Goal: Task Accomplishment & Management: Complete application form

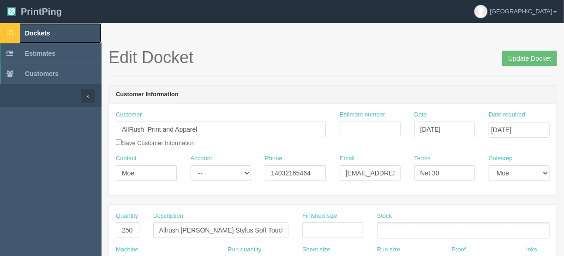
click at [32, 30] on span "Dockets" at bounding box center [37, 33] width 25 height 7
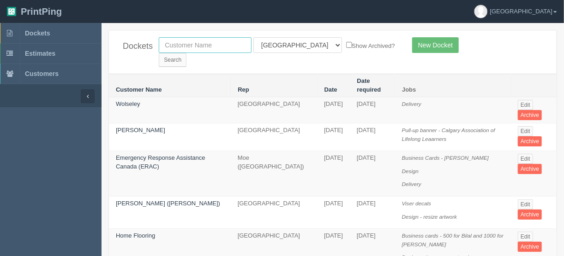
click at [202, 44] on input "text" at bounding box center [205, 45] width 93 height 16
type input "escape m"
click at [294, 43] on select "All Users Ali Ali Test 1 Aly Amy Ankit Arif Brandon Dan France Greg Jim Mark Ma…" at bounding box center [297, 45] width 89 height 16
select select
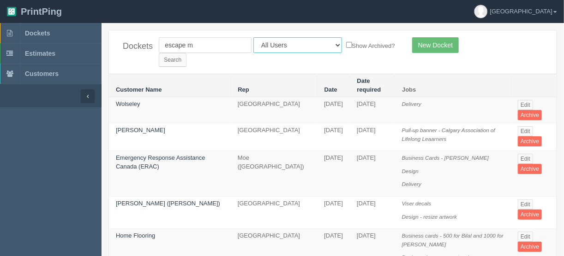
click at [253, 37] on select "All Users Ali Ali Test 1 Aly Amy Ankit Arif Brandon Dan France Greg Jim Mark Ma…" at bounding box center [297, 45] width 89 height 16
click at [186, 53] on input "Search" at bounding box center [173, 60] width 28 height 14
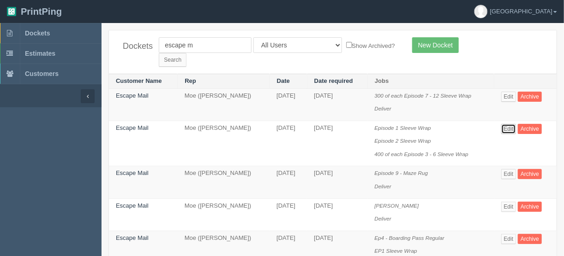
click at [511, 124] on link "Edit" at bounding box center [508, 129] width 15 height 10
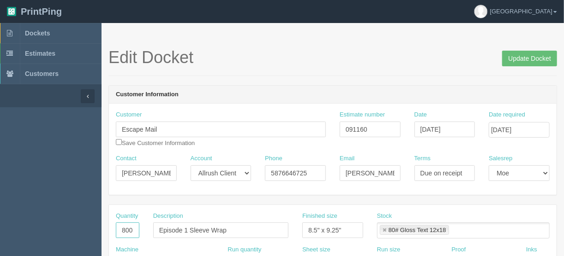
drag, startPoint x: 119, startPoint y: 228, endPoint x: 142, endPoint y: 228, distance: 22.1
click at [142, 228] on div "Quantity 800" at bounding box center [127, 229] width 37 height 34
type input "3850"
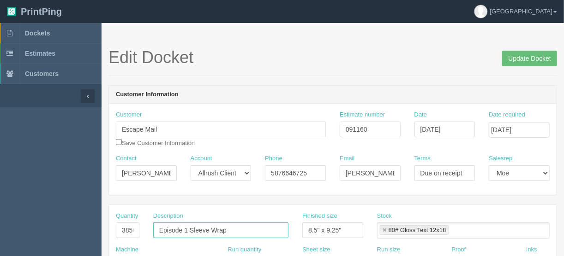
click at [187, 227] on input "Episode 1 Sleeve Wrap" at bounding box center [220, 231] width 135 height 16
click at [230, 227] on input "Episode Sleeve Wrap" at bounding box center [220, 231] width 135 height 16
type input "Episode Sleeve Wrap - see breakdown below"
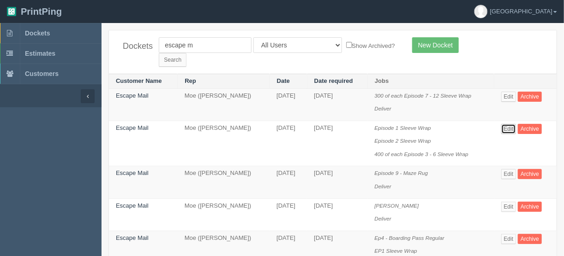
click at [510, 124] on link "Edit" at bounding box center [508, 129] width 15 height 10
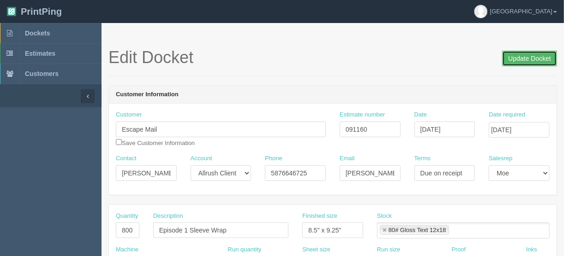
click at [526, 58] on input "Update Docket" at bounding box center [529, 59] width 55 height 16
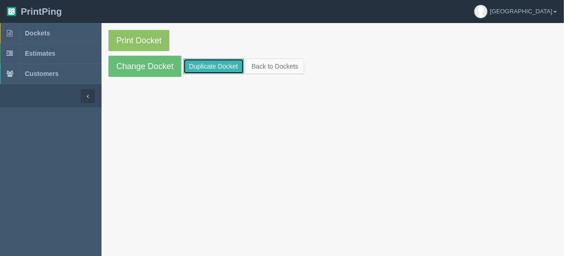
click at [201, 65] on link "Duplicate Docket" at bounding box center [213, 67] width 61 height 16
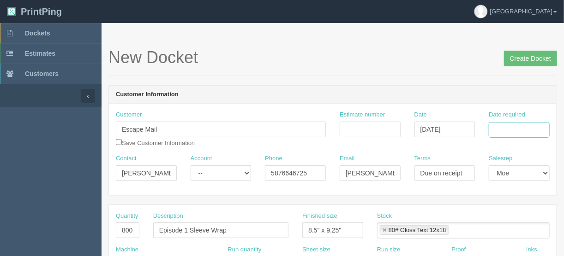
click at [515, 126] on input "Date required" at bounding box center [518, 130] width 61 height 16
click at [517, 243] on td "4" at bounding box center [518, 244] width 12 height 13
type input "September 4, 2025"
click at [420, 74] on div "New Docket Create Docket" at bounding box center [332, 62] width 448 height 28
click at [361, 129] on input "Estimate number" at bounding box center [369, 130] width 61 height 16
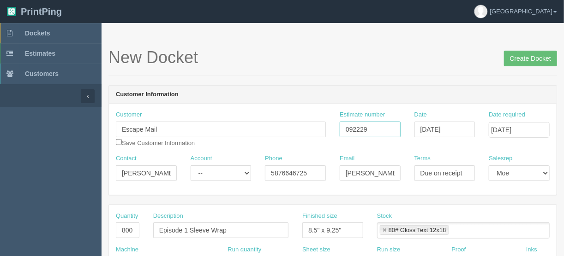
type input "092229"
drag, startPoint x: 155, startPoint y: 173, endPoint x: 95, endPoint y: 170, distance: 60.5
paste input "Paul Harvey <paul@theescapemail.com>"
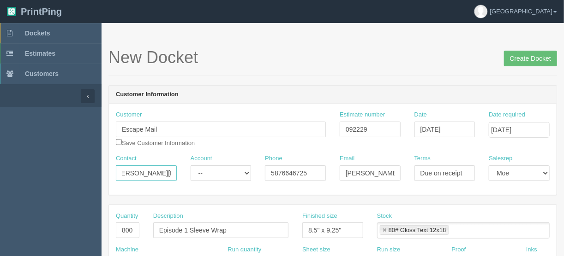
drag, startPoint x: 149, startPoint y: 171, endPoint x: 201, endPoint y: 173, distance: 51.2
click at [201, 173] on div "Contact Paul Harvey <paul@theescapemail.com Account -- Existing Client Allrush …" at bounding box center [332, 171] width 447 height 34
type input "Paul Harvey <"
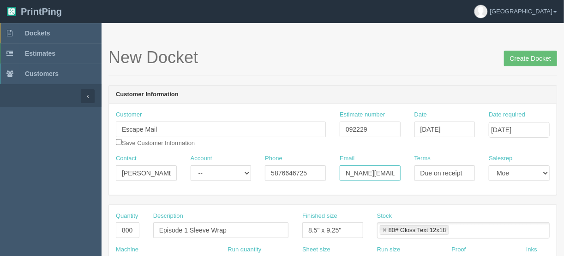
drag, startPoint x: 344, startPoint y: 174, endPoint x: 420, endPoint y: 172, distance: 75.7
click at [420, 172] on div "Contact Paul Harvey < Account -- Existing Client Allrush Client Rep Client Phon…" at bounding box center [332, 171] width 447 height 34
paste input "paul"
type input "paul@theescapemail.com"
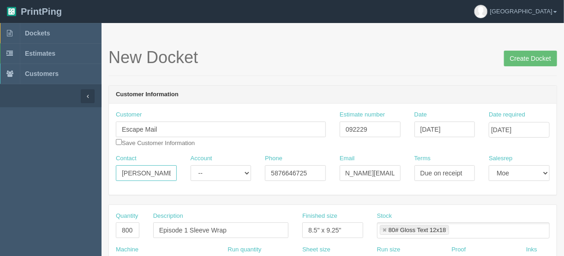
click at [171, 175] on input "Paul Harvey <" at bounding box center [146, 174] width 61 height 16
type input "Paul Harvey"
drag, startPoint x: 309, startPoint y: 169, endPoint x: 243, endPoint y: 172, distance: 66.5
click at [244, 173] on div "Contact Paul Harvey Account -- Existing Client Allrush Client Rep Client Phone …" at bounding box center [332, 171] width 447 height 34
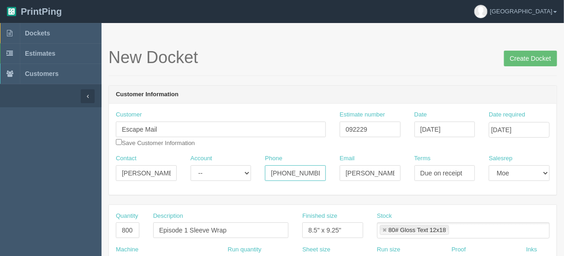
type input "403-998-4411"
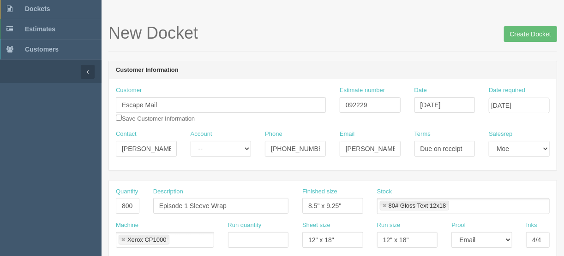
scroll to position [111, 0]
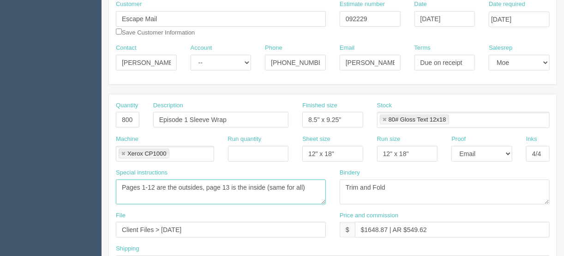
drag, startPoint x: 126, startPoint y: 199, endPoint x: 116, endPoint y: 177, distance: 23.9
click at [116, 177] on div "Special instructions Pages 1-12 are the outsides, page 13 is the inside (same f…" at bounding box center [221, 187] width 210 height 36
paste textarea " Starter Bundle x 400  Episode 1 x 2000  Episode 2 x 750  Episode 3 x 500 …"
click at [122, 200] on textarea "Pages 1-12 are the outsides, page 13 is the inside (same for all)" at bounding box center [221, 192] width 210 height 25
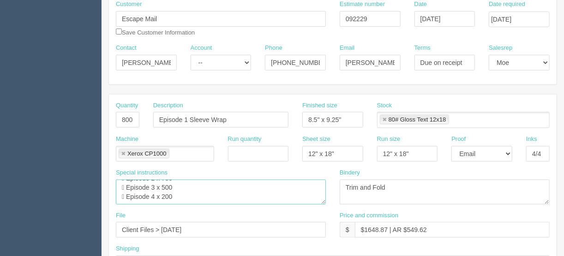
scroll to position [28, 0]
click at [129, 193] on textarea "Pages 1-12 are the outsides, page 13 is the inside (same for all)" at bounding box center [221, 192] width 210 height 25
click at [128, 196] on textarea "Pages 1-12 are the outsides, page 13 is the inside (same for all)" at bounding box center [221, 192] width 210 height 25
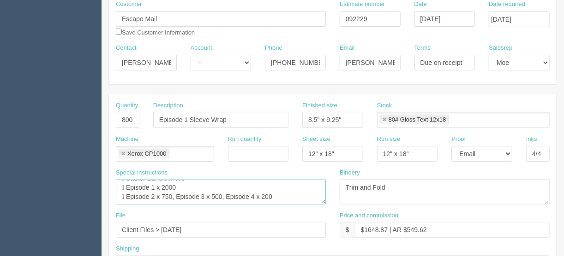
click at [129, 195] on textarea "Pages 1-12 are the outsides, page 13 is the inside (same for all)" at bounding box center [221, 192] width 210 height 25
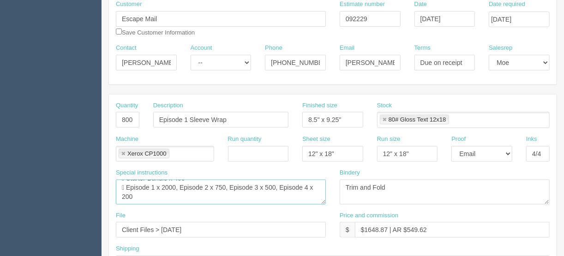
click at [128, 185] on textarea "Pages 1-12 are the outsides, page 13 is the inside (same for all)" at bounding box center [221, 192] width 210 height 25
type textarea "Starter Bundle x 400, Episode 1 x 2000, Episode 2 x 750, Episode 3 x 500, Episo…"
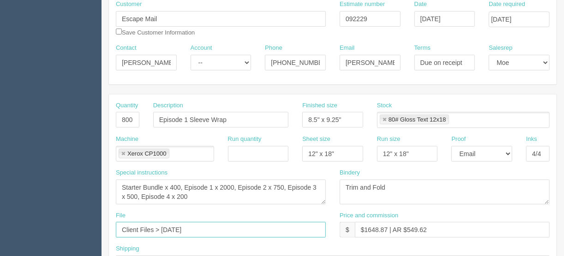
drag, startPoint x: 171, startPoint y: 228, endPoint x: 163, endPoint y: 227, distance: 8.3
click at [162, 227] on input "Client Files > May 2025" at bounding box center [221, 230] width 210 height 16
type input "Client Files > August 2025"
click at [187, 118] on input "Episode 1 Sleeve Wrap" at bounding box center [220, 120] width 135 height 16
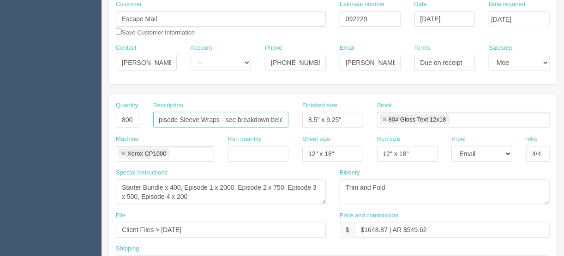
scroll to position [0, 10]
type input "Episode Sleeve Wraps - see breakdown below"
drag, startPoint x: 136, startPoint y: 119, endPoint x: 73, endPoint y: 118, distance: 63.2
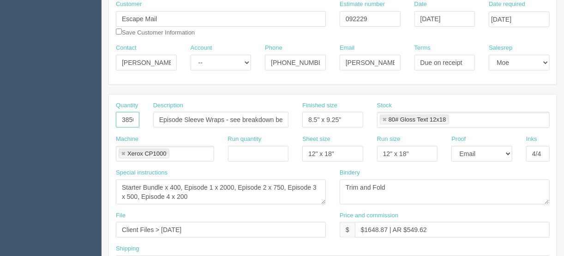
scroll to position [0, 2]
type input "3850"
click at [375, 186] on textarea "Trim and Fold" at bounding box center [444, 192] width 210 height 25
type textarea "Trim and fold"
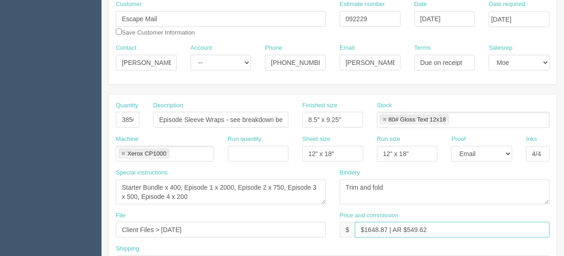
drag, startPoint x: 386, startPoint y: 227, endPoint x: 367, endPoint y: 227, distance: 19.4
click at [367, 227] on input "$1648.87 | AR $549.62" at bounding box center [452, 230] width 195 height 16
drag, startPoint x: 432, startPoint y: 228, endPoint x: 406, endPoint y: 228, distance: 25.4
click at [406, 228] on input "$1065.00 | AR $549.62" at bounding box center [452, 230] width 195 height 16
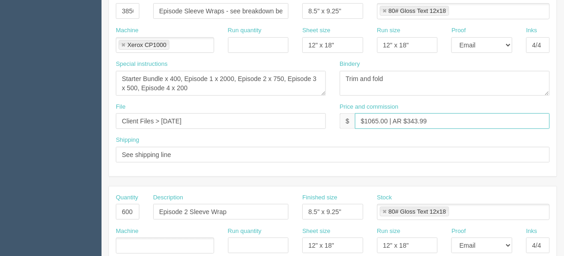
scroll to position [221, 0]
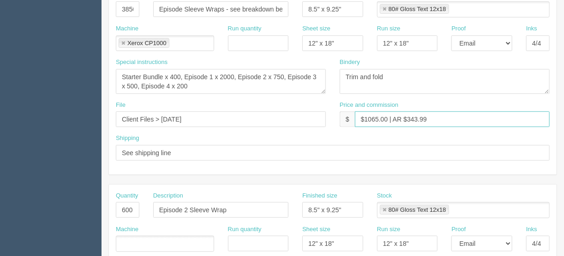
type input "$1065.00 | AR $343.99"
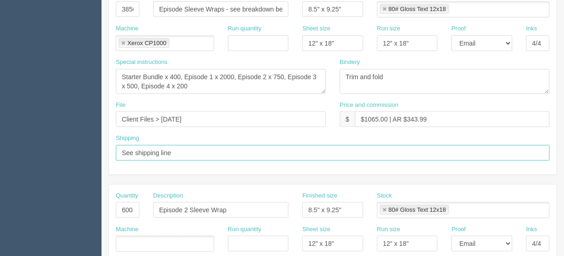
click at [183, 149] on input "See shipping line" at bounding box center [333, 153] width 434 height 16
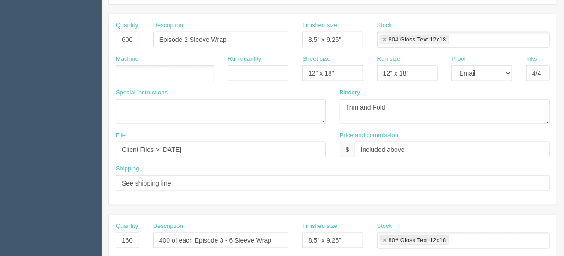
scroll to position [318, 0]
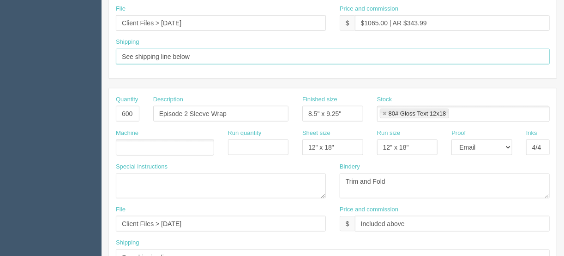
drag, startPoint x: 197, startPoint y: 54, endPoint x: 173, endPoint y: 50, distance: 24.8
click at [173, 50] on input "See shipping line below" at bounding box center [333, 57] width 434 height 16
type input "See shipping line on other docket"
drag, startPoint x: 237, startPoint y: 55, endPoint x: 84, endPoint y: 51, distance: 152.7
click at [84, 52] on section "Dockets Estimates Customers" at bounding box center [282, 112] width 564 height 814
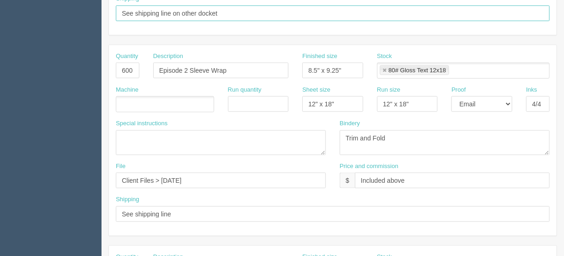
scroll to position [428, 0]
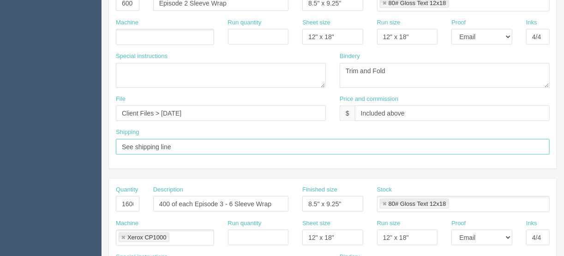
drag, startPoint x: 173, startPoint y: 142, endPoint x: 70, endPoint y: 146, distance: 103.8
click at [71, 146] on section "Dockets Estimates Customers" at bounding box center [282, 2] width 564 height 814
paste input "on other docket"
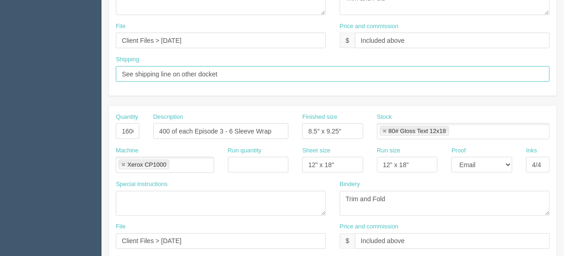
scroll to position [502, 0]
type input "See shipping line on other docket"
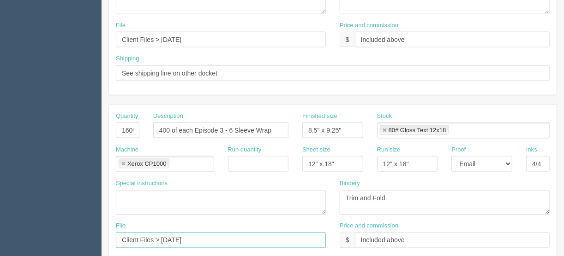
drag, startPoint x: 196, startPoint y: 238, endPoint x: 64, endPoint y: 232, distance: 131.5
paste input "See shipping line on other docket"
type input "See shipping line on other docket"
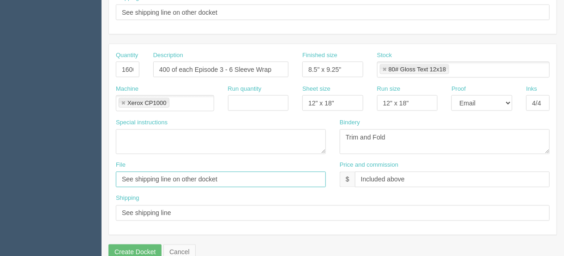
scroll to position [576, 0]
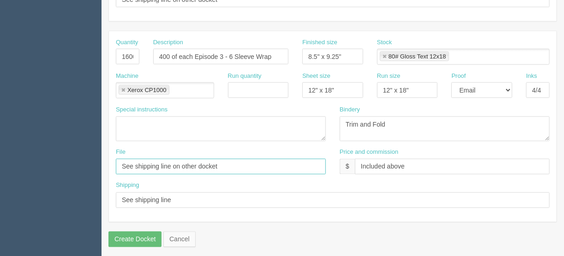
drag, startPoint x: 242, startPoint y: 162, endPoint x: 0, endPoint y: 189, distance: 243.6
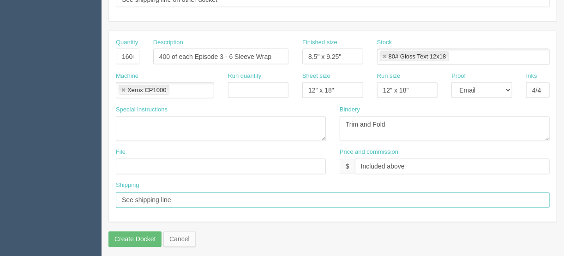
drag, startPoint x: 181, startPoint y: 197, endPoint x: 76, endPoint y: 197, distance: 105.6
paste input "on other docket"
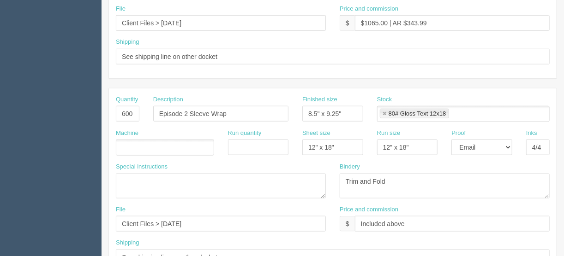
scroll to position [244, 0]
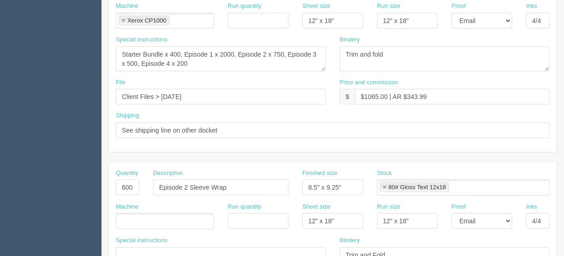
type input "See shipping line on other docket"
drag, startPoint x: 200, startPoint y: 94, endPoint x: 84, endPoint y: 84, distance: 116.2
click at [86, 85] on section "Dockets Estimates Customers" at bounding box center [282, 186] width 564 height 814
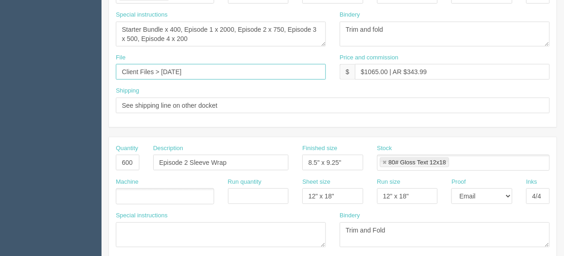
scroll to position [355, 0]
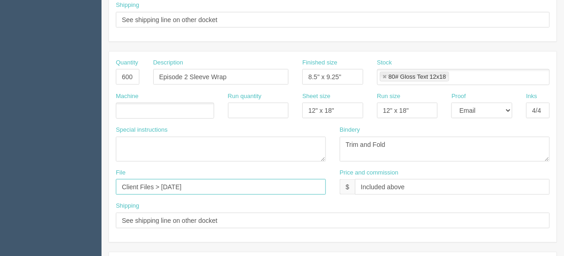
drag, startPoint x: 192, startPoint y: 185, endPoint x: 67, endPoint y: 188, distance: 125.5
click at [68, 188] on section "Dockets Estimates Customers" at bounding box center [282, 75] width 564 height 814
paste input "August"
type input "Client Files > August 2025"
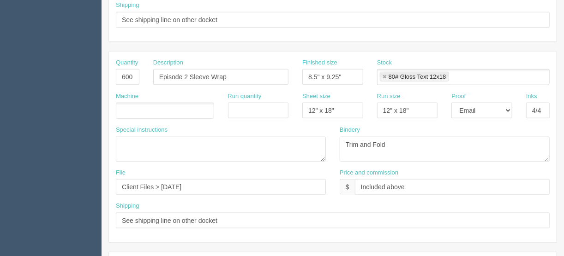
click at [225, 203] on div "Shipping See shipping line on other docket" at bounding box center [333, 215] width 434 height 27
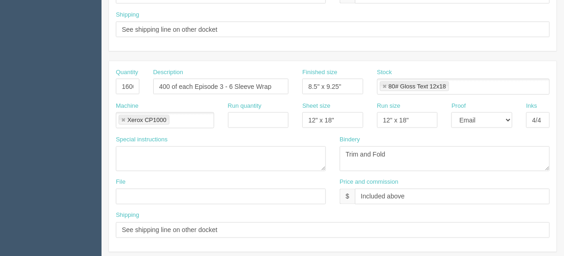
scroll to position [576, 0]
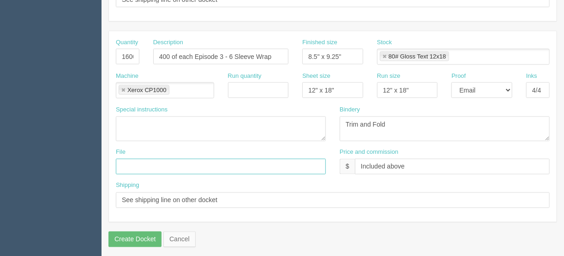
click at [158, 164] on input "text" at bounding box center [221, 167] width 210 height 16
paste input "Client Files > August 2025"
type input "Client Files > August 2025"
click at [212, 131] on textarea at bounding box center [221, 129] width 210 height 25
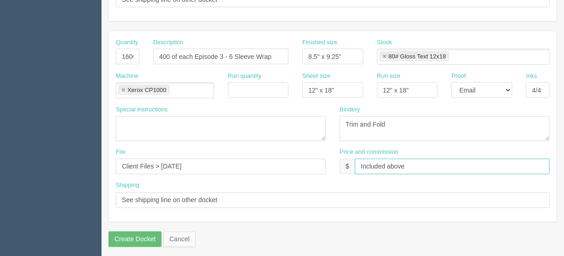
drag, startPoint x: 420, startPoint y: 161, endPoint x: 326, endPoint y: 160, distance: 93.6
click at [326, 160] on div "File Client Files > August 2025 Price and commission $ Included above" at bounding box center [332, 165] width 447 height 34
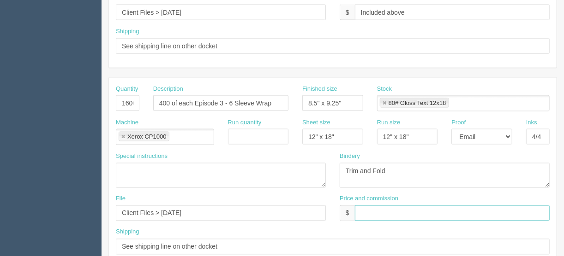
scroll to position [465, 0]
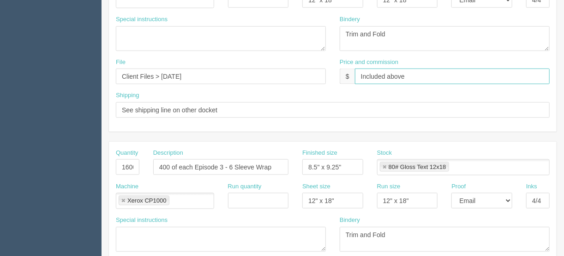
drag, startPoint x: 406, startPoint y: 68, endPoint x: 338, endPoint y: 72, distance: 68.4
click at [343, 72] on div "$ Included above" at bounding box center [444, 77] width 210 height 16
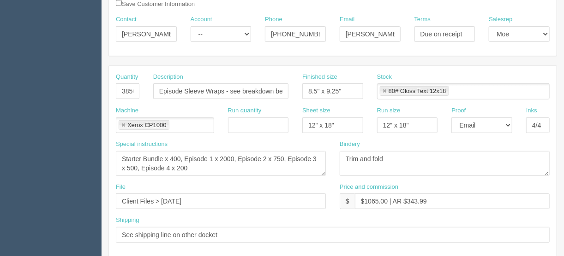
scroll to position [96, 0]
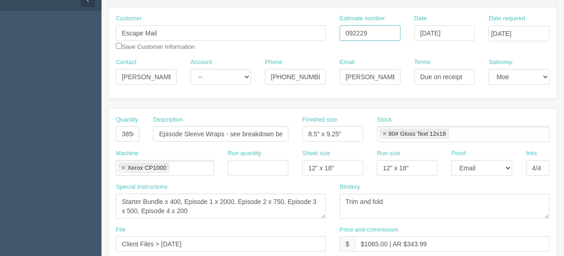
click at [369, 31] on input "092229" at bounding box center [369, 33] width 61 height 16
type input "092229/"
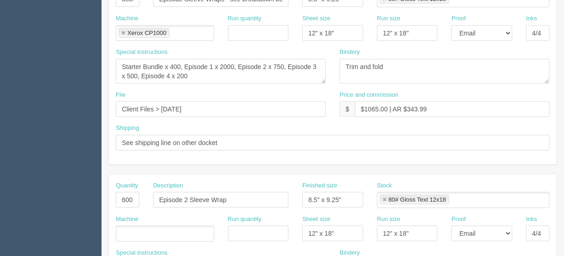
scroll to position [244, 0]
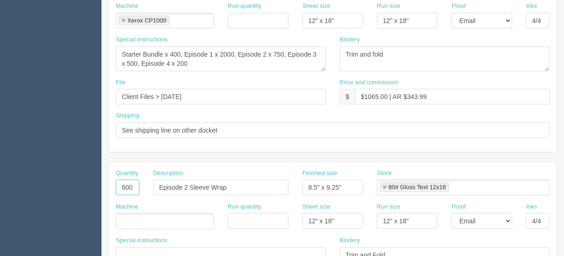
drag, startPoint x: 118, startPoint y: 186, endPoint x: 202, endPoint y: 178, distance: 85.2
click at [168, 183] on div "Quantity 600 Description Episode 2 Sleeve Wrap Finished size 8.5" x 9.25" Stock…" at bounding box center [332, 186] width 447 height 34
type input "1200"
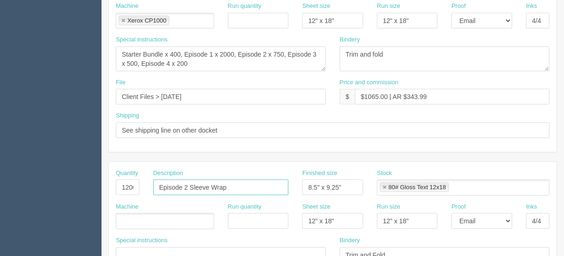
drag, startPoint x: 238, startPoint y: 186, endPoint x: 190, endPoint y: 183, distance: 48.5
click at [190, 183] on input "Episode 2 Sleeve Wrap" at bounding box center [220, 188] width 135 height 16
type input "Episode 2 Intro letter"
drag, startPoint x: 344, startPoint y: 184, endPoint x: 292, endPoint y: 187, distance: 51.8
click at [291, 187] on div "Quantity 1200 Description Episode 2 Intro letter Finished size 8.5" x 9.25" Sto…" at bounding box center [332, 186] width 447 height 34
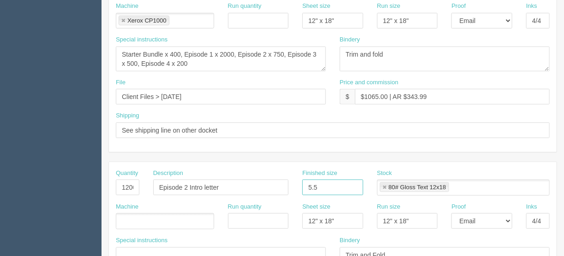
type input "5.5" x 8.5""
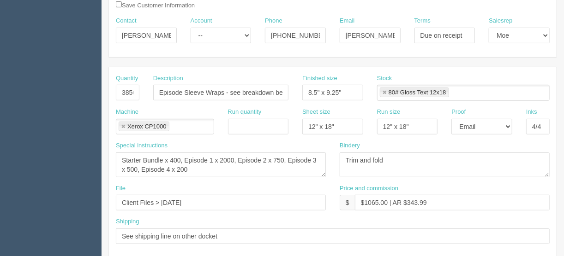
scroll to position [96, 0]
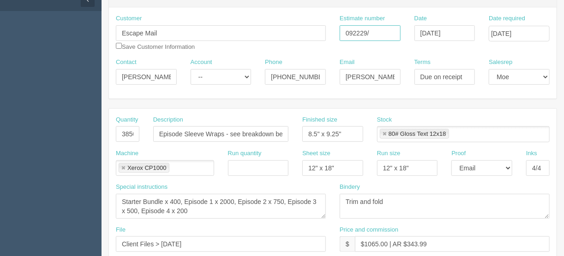
click at [374, 31] on input "092229/" at bounding box center [369, 33] width 61 height 16
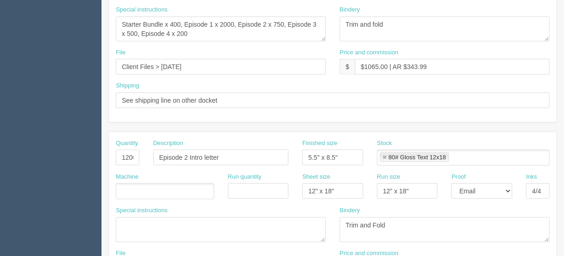
scroll to position [318, 0]
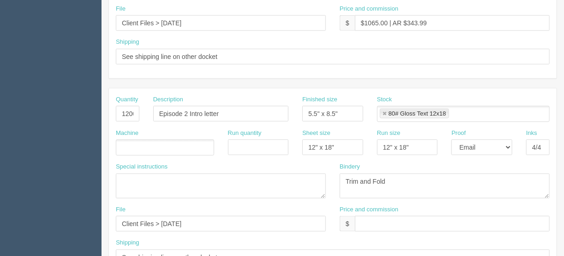
type input "092229/080128"
click at [148, 141] on ul at bounding box center [165, 148] width 98 height 16
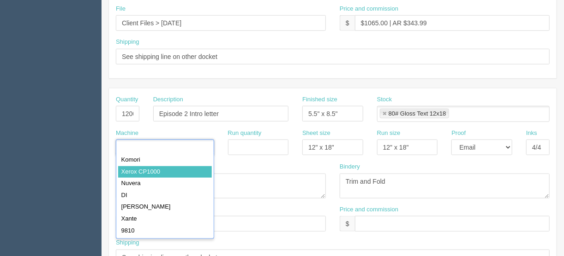
type input "Xerox CP1000"
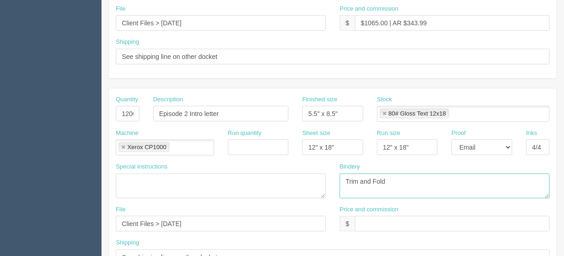
drag, startPoint x: 389, startPoint y: 175, endPoint x: 431, endPoint y: 182, distance: 43.0
click at [362, 182] on textarea "Trim and Fold" at bounding box center [444, 186] width 210 height 25
type textarea "Trim ato size"
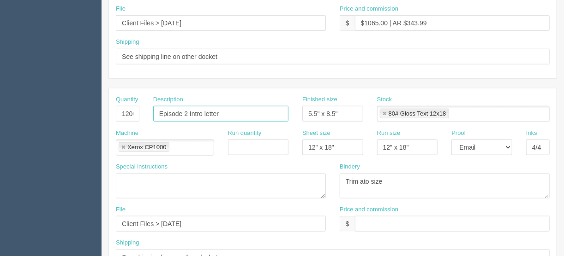
click at [187, 113] on input "Episode 2 Intro letter" at bounding box center [220, 114] width 135 height 16
type input "Episode 3 Intro letter"
click at [384, 111] on link at bounding box center [384, 114] width 6 height 6
type input "Episode 3 Intro letter"
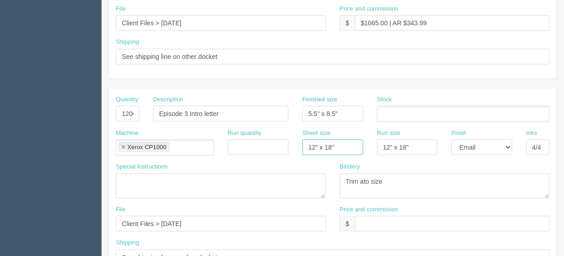
drag, startPoint x: 344, startPoint y: 138, endPoint x: 261, endPoint y: 153, distance: 84.4
click at [267, 155] on div "Machine Xerox CP1000 Xerox CP1000 Run quantity Sheet size 12" x 18" Run size 12…" at bounding box center [332, 146] width 447 height 34
drag, startPoint x: 353, startPoint y: 143, endPoint x: 343, endPoint y: 142, distance: 10.2
click at [345, 143] on div "Machine Xerox CP1000 Xerox CP1000 Run quantity Sheet size Run size 12" x 18" Pr…" at bounding box center [332, 146] width 447 height 34
click at [380, 109] on input "text" at bounding box center [381, 114] width 9 height 13
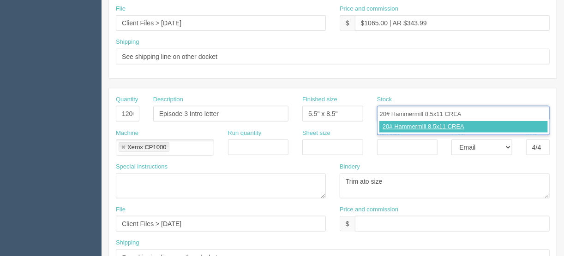
type input "20# Hammermill 8.5x11 CREAM"
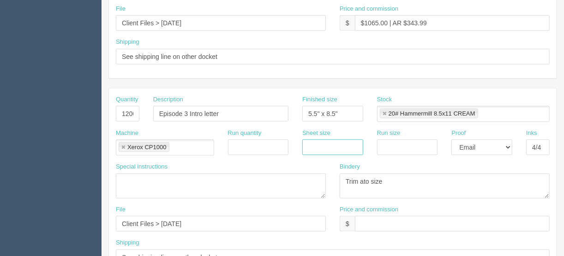
click at [314, 145] on input "text" at bounding box center [332, 148] width 61 height 16
type input "8.5" x 11""
drag, startPoint x: 387, startPoint y: 148, endPoint x: 406, endPoint y: 124, distance: 30.2
click at [388, 146] on input "text" at bounding box center [407, 148] width 61 height 16
type input "8.5" x 11""
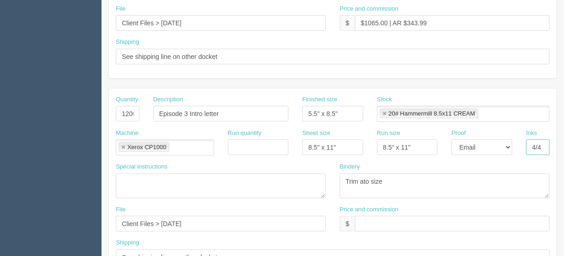
drag, startPoint x: 542, startPoint y: 145, endPoint x: 514, endPoint y: 147, distance: 28.7
click at [519, 145] on div "Inks 4/4" at bounding box center [537, 146] width 37 height 34
type input "1/1 - black"
click at [120, 145] on link at bounding box center [123, 148] width 6 height 6
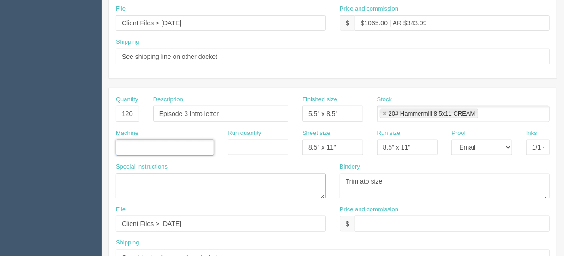
click at [136, 178] on textarea at bounding box center [221, 186] width 210 height 25
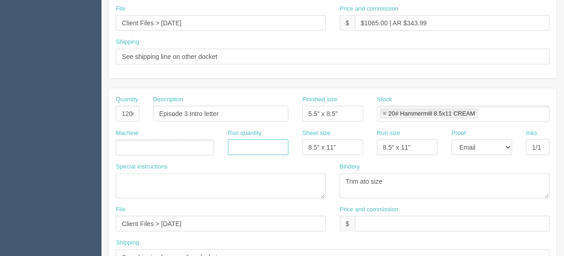
click at [254, 146] on input "text" at bounding box center [258, 148] width 61 height 16
click at [163, 143] on ul at bounding box center [165, 148] width 98 height 16
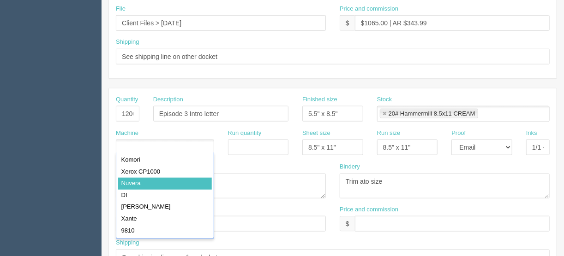
drag, startPoint x: 142, startPoint y: 185, endPoint x: 167, endPoint y: 185, distance: 24.9
type input "Nuvera"
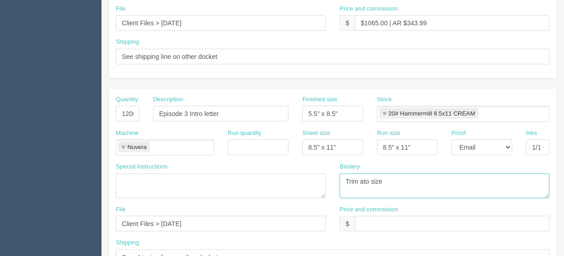
click at [361, 182] on textarea "Trim and Fold" at bounding box center [444, 186] width 210 height 25
type textarea "Trim to size"
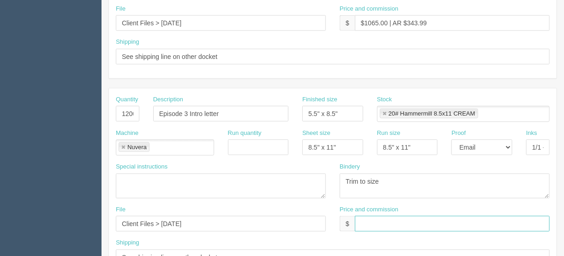
click at [361, 222] on input "text" at bounding box center [452, 224] width 195 height 16
click at [369, 220] on input "text" at bounding box center [452, 224] width 195 height 16
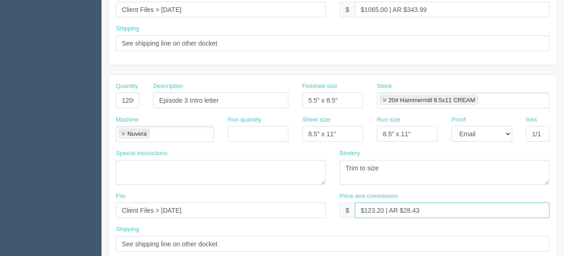
scroll to position [355, 0]
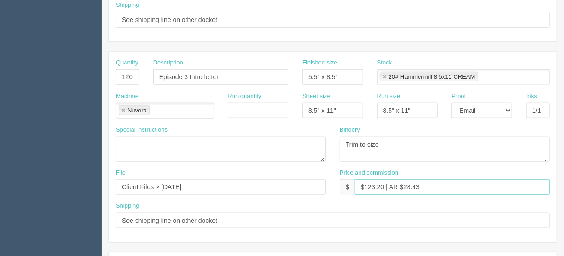
type input "$123.20 | AR $28.43"
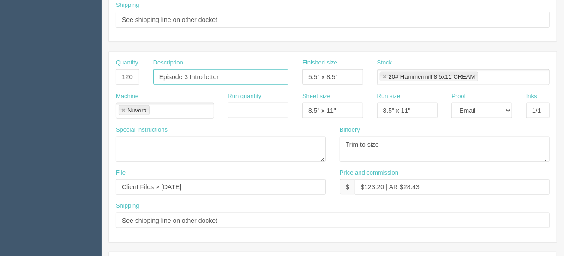
drag, startPoint x: 187, startPoint y: 73, endPoint x: 129, endPoint y: 71, distance: 58.1
click at [129, 71] on div "Quantity 1200 Description Episode 3 Intro letter Finished size 5.5" x 8.5" Stoc…" at bounding box center [332, 76] width 447 height 34
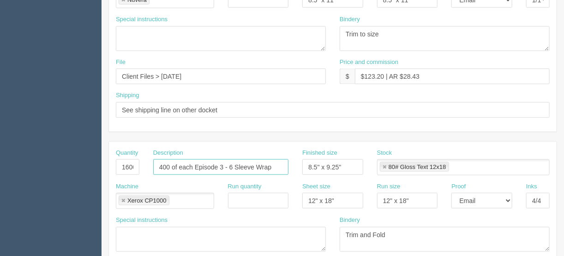
drag, startPoint x: 278, startPoint y: 164, endPoint x: 76, endPoint y: 161, distance: 202.5
paste input "Episode 3"
type input "Episode 3 postcards"
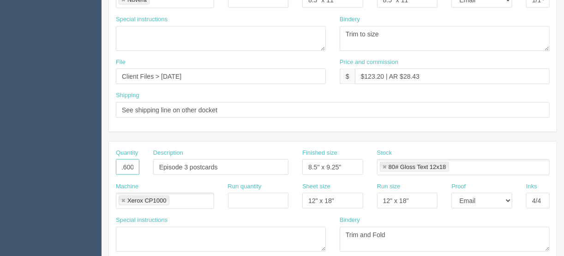
drag, startPoint x: 120, startPoint y: 163, endPoint x: 155, endPoint y: 163, distance: 34.6
click at [155, 163] on div "Quantity 1600 Description Episode 3 postcards Finished size 8.5" x 9.25" Stock …" at bounding box center [332, 166] width 447 height 34
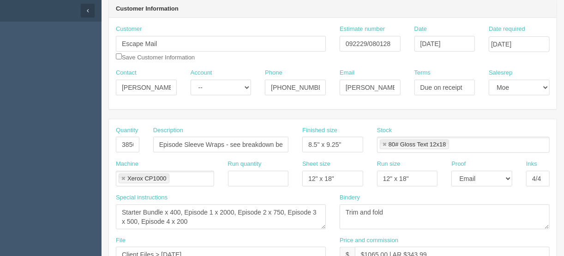
scroll to position [23, 0]
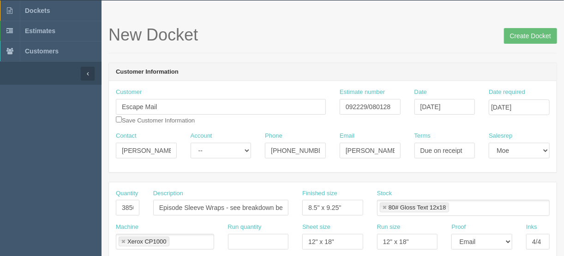
type input "900"
click at [390, 105] on input "092229/080128" at bounding box center [369, 107] width 61 height 16
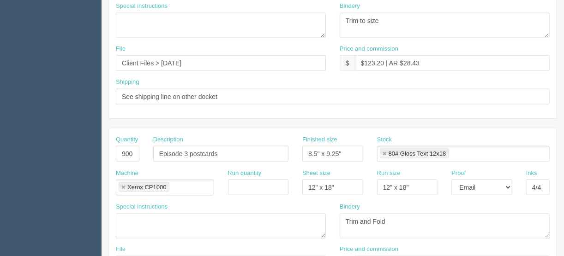
scroll to position [539, 0]
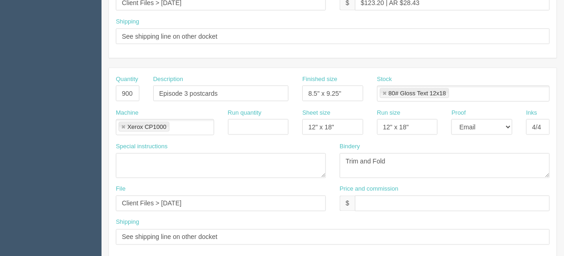
type input "092229/080128/074203"
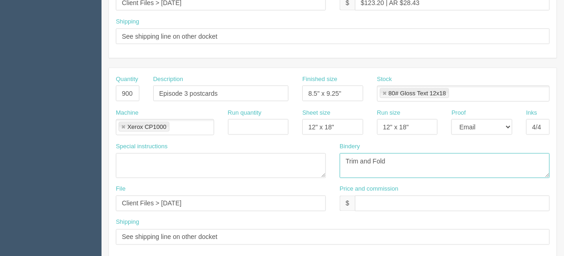
scroll to position [0, 0]
drag, startPoint x: 389, startPoint y: 154, endPoint x: 374, endPoint y: 158, distance: 16.0
click at [374, 158] on textarea "Trim and Fold" at bounding box center [444, 166] width 210 height 25
click at [394, 155] on textarea "Trim and Fold" at bounding box center [444, 166] width 210 height 25
type textarea "Trim and score lenghtwise"
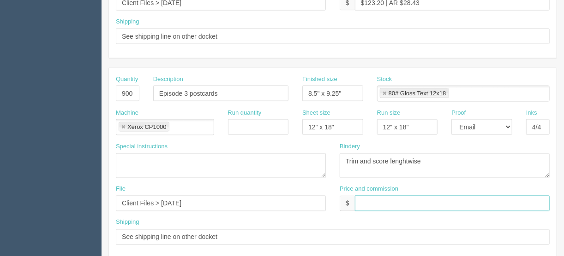
click at [386, 199] on input "text" at bounding box center [452, 204] width 195 height 16
type input "$227.26 | AR $"
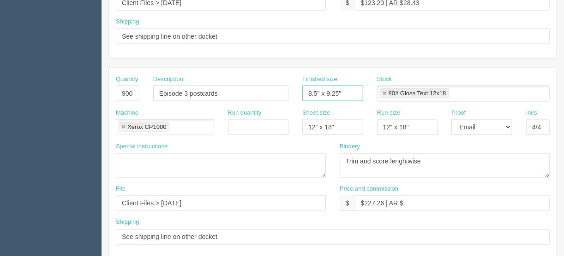
drag, startPoint x: 345, startPoint y: 88, endPoint x: 310, endPoint y: 95, distance: 36.1
click at [287, 91] on div "Quantity 900 Description Episode 3 postcards Finished size 8.5" x 9.25" Stock 8…" at bounding box center [332, 92] width 447 height 34
type input "5" x 7""
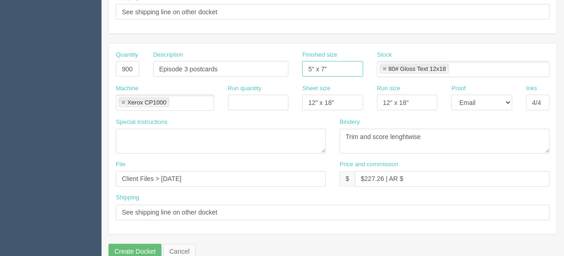
scroll to position [576, 0]
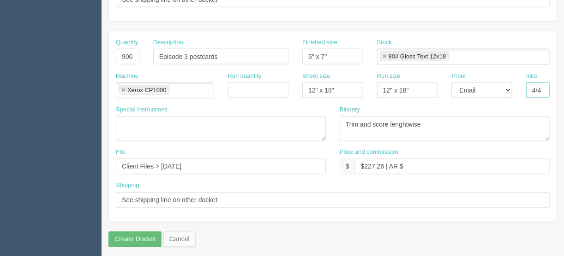
drag, startPoint x: 544, startPoint y: 84, endPoint x: 524, endPoint y: 85, distance: 19.8
click at [524, 85] on div "Inks 4/4" at bounding box center [537, 89] width 37 height 34
type input "1/1 - black"
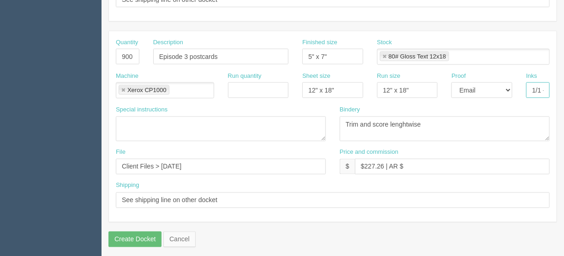
drag, startPoint x: 385, startPoint y: 51, endPoint x: 392, endPoint y: 55, distance: 8.1
click at [385, 54] on link at bounding box center [384, 57] width 6 height 6
drag, startPoint x: 430, startPoint y: 127, endPoint x: 422, endPoint y: 125, distance: 9.2
click at [429, 127] on textarea "Trim and Fold" at bounding box center [444, 129] width 210 height 25
click at [211, 124] on textarea at bounding box center [221, 129] width 210 height 25
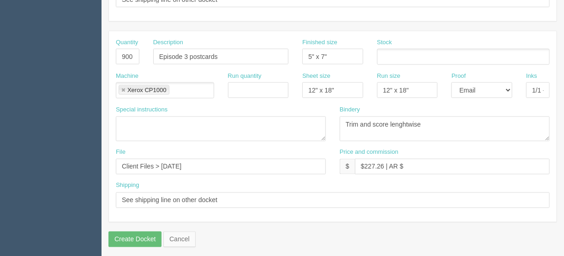
click at [384, 54] on input "text" at bounding box center [381, 57] width 9 height 13
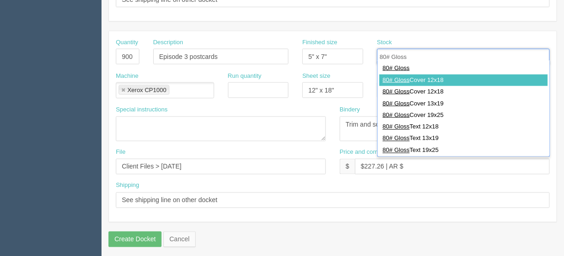
type input "80# Gloss"
type input "80# Gloss Cover 12x18"
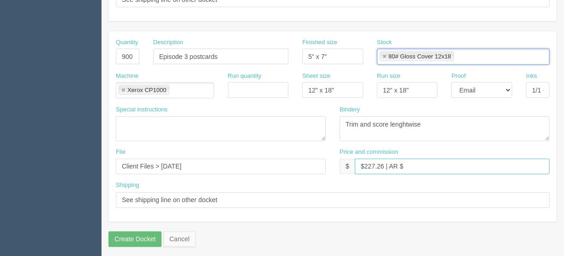
click at [424, 166] on input "$227.26 | AR $" at bounding box center [452, 167] width 195 height 16
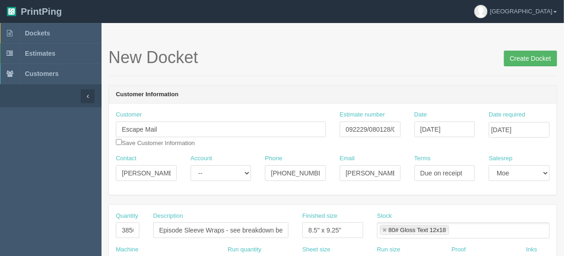
type input "$227.26 | AR $58.92"
click at [535, 57] on input "Create Docket" at bounding box center [530, 59] width 53 height 16
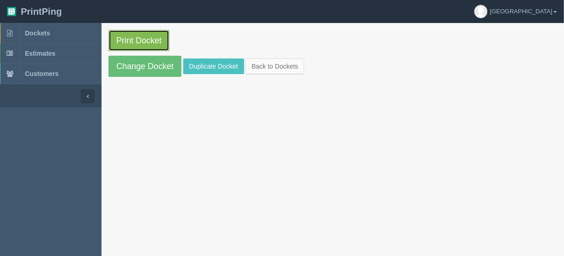
drag, startPoint x: 0, startPoint y: 0, endPoint x: 135, endPoint y: 38, distance: 139.9
click at [135, 38] on link "Print Docket" at bounding box center [138, 40] width 61 height 21
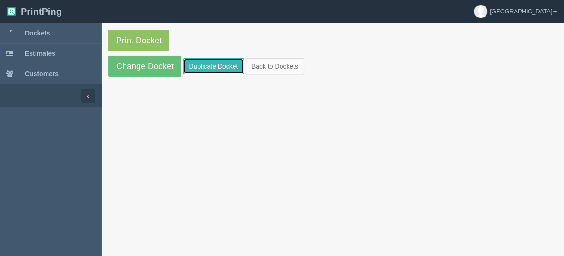
click at [208, 63] on link "Duplicate Docket" at bounding box center [213, 67] width 61 height 16
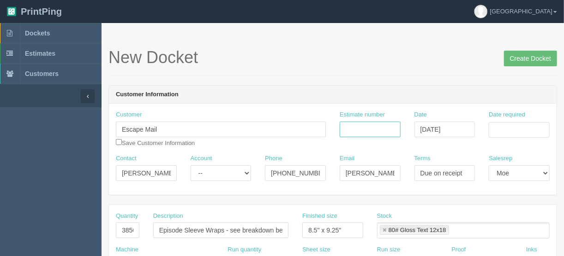
click at [370, 127] on input "Estimate number" at bounding box center [369, 130] width 61 height 16
type input "092230"
click at [499, 131] on input "Date required" at bounding box center [518, 130] width 61 height 16
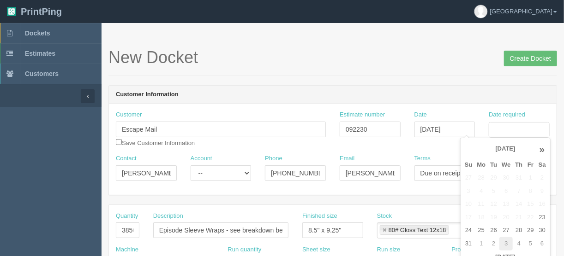
click at [506, 243] on td "3" at bounding box center [505, 244] width 13 height 13
click at [518, 176] on td "4" at bounding box center [518, 178] width 12 height 13
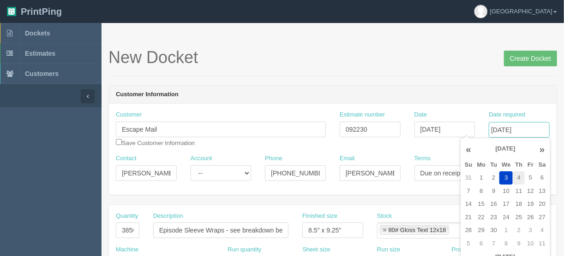
type input "September 4, 2025"
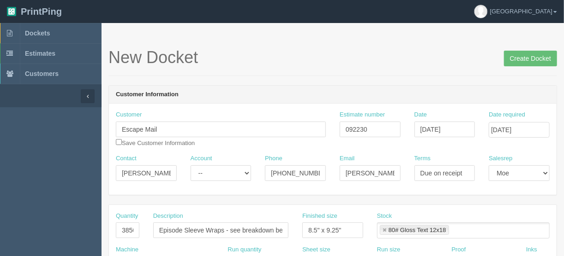
click at [323, 100] on header "Customer Information" at bounding box center [332, 95] width 447 height 18
click at [376, 130] on input "092230" at bounding box center [369, 130] width 61 height 16
type input "092230/092231"
drag, startPoint x: 119, startPoint y: 230, endPoint x: 175, endPoint y: 212, distance: 58.0
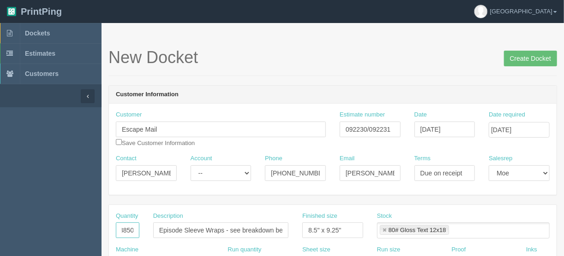
click at [158, 230] on div "Quantity 3850 Description Episode Sleeve Wraps - see breakdown below Finished s…" at bounding box center [332, 229] width 447 height 34
type input "575"
click at [184, 229] on input "Episode Sleeve Wraps - see breakdown below" at bounding box center [220, 231] width 135 height 16
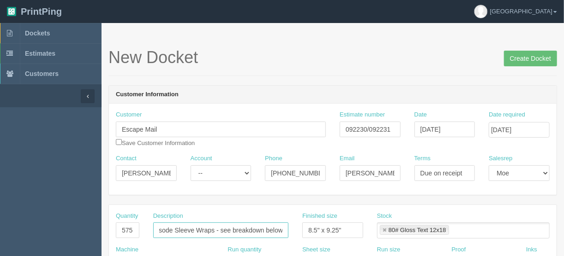
drag, startPoint x: 184, startPoint y: 229, endPoint x: 311, endPoint y: 226, distance: 126.4
click at [311, 226] on div "Quantity 575 Description Episode Sleeve Wraps - see breakdown below Finished si…" at bounding box center [332, 229] width 447 height 34
type input "Episode 5 sketches"
drag, startPoint x: 346, startPoint y: 228, endPoint x: 247, endPoint y: 246, distance: 101.2
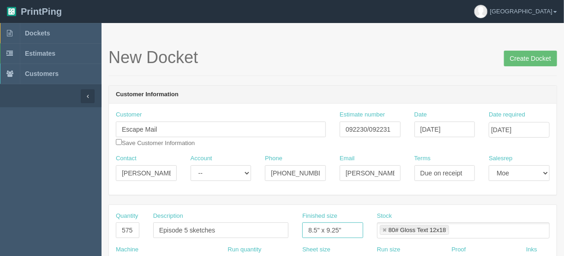
type input "11.75" x 11.75""
click at [382, 229] on link at bounding box center [384, 231] width 6 height 6
type input "11.75" x 11.75""
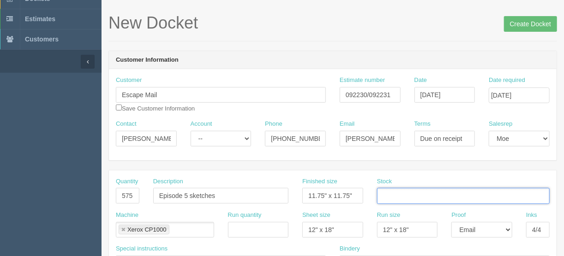
scroll to position [74, 0]
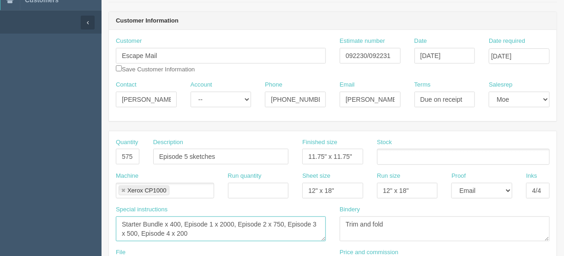
drag, startPoint x: 192, startPoint y: 234, endPoint x: 90, endPoint y: 220, distance: 102.9
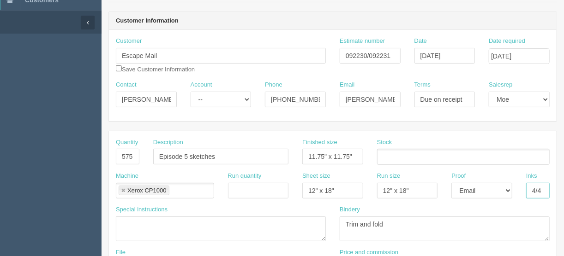
click at [542, 186] on input "4/4" at bounding box center [538, 191] width 24 height 16
type input "4/0"
click at [389, 155] on ul at bounding box center [463, 157] width 172 height 16
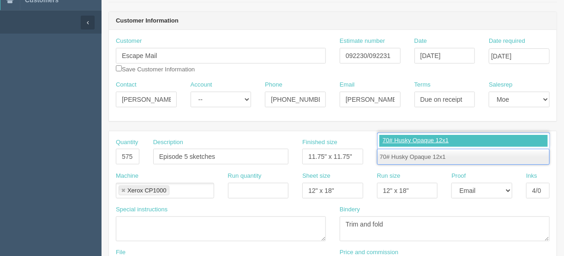
type input "70# Husky Opaque 12x18"
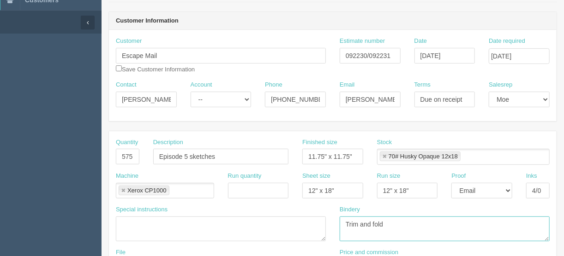
click at [373, 221] on textarea "Trim and fold" at bounding box center [444, 229] width 210 height 25
type textarea "Trim and tri-fold vertically and bi-fold horizontally"
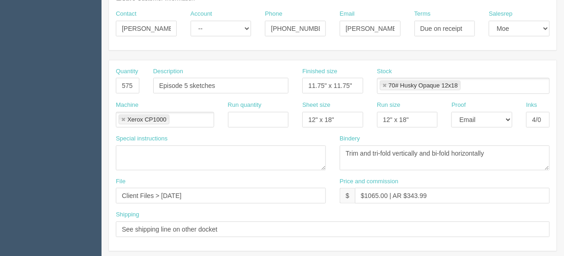
scroll to position [148, 0]
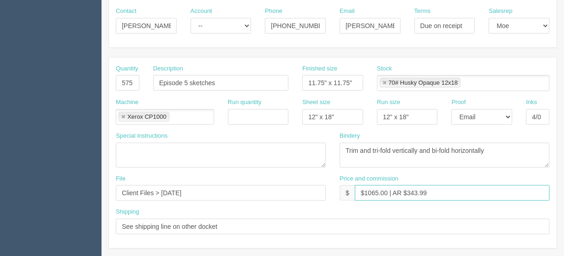
drag, startPoint x: 386, startPoint y: 192, endPoint x: 364, endPoint y: 190, distance: 21.8
click at [364, 190] on input "$1065.00 | AR $343.99" at bounding box center [452, 193] width 195 height 16
drag, startPoint x: 425, startPoint y: 190, endPoint x: 403, endPoint y: 190, distance: 21.7
click at [403, 190] on input "$360.24 | AR $343.99" at bounding box center [452, 193] width 195 height 16
type input "$360.24 | AR $120.08"
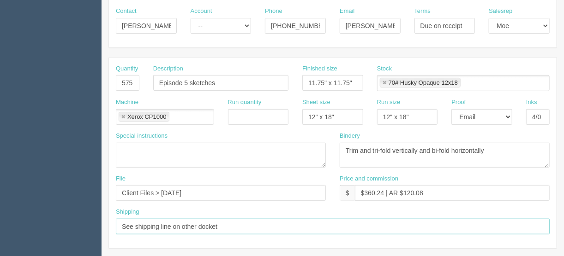
drag, startPoint x: 233, startPoint y: 224, endPoint x: 173, endPoint y: 225, distance: 60.4
click at [173, 225] on input "See shipping line on other docket" at bounding box center [333, 227] width 434 height 16
type input "See shipping line below"
drag, startPoint x: 195, startPoint y: 224, endPoint x: 85, endPoint y: 233, distance: 109.7
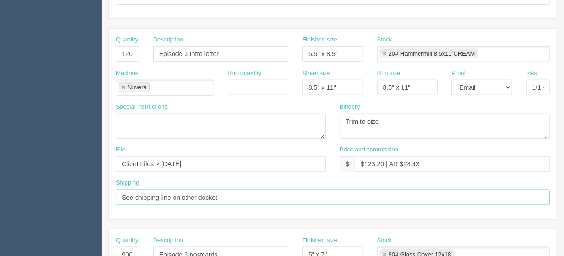
drag, startPoint x: 180, startPoint y: 247, endPoint x: 45, endPoint y: 260, distance: 135.7
click at [45, 256] on html "PrintPing France Edit account ( france@allrush.ca ) Logout Dockets Estimates" at bounding box center [282, 41] width 564 height 838
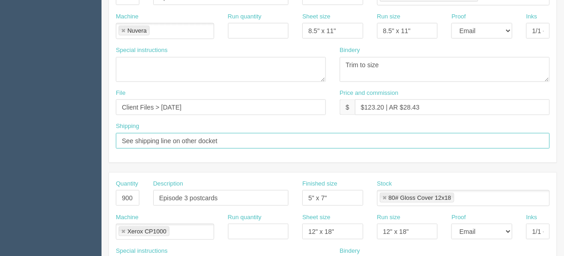
paste input "below"
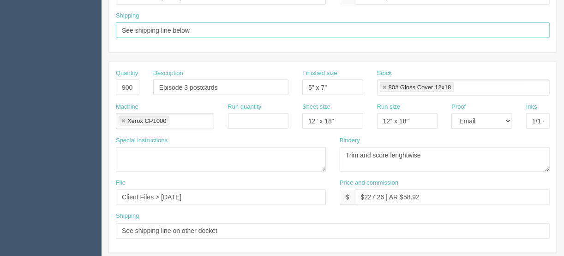
type input "See shipping line below"
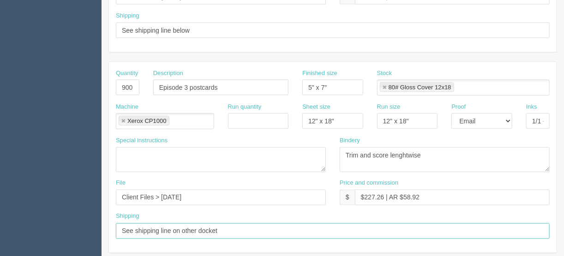
drag, startPoint x: 223, startPoint y: 224, endPoint x: 64, endPoint y: 231, distance: 159.3
type input "e"
type input "Deliver when ready"
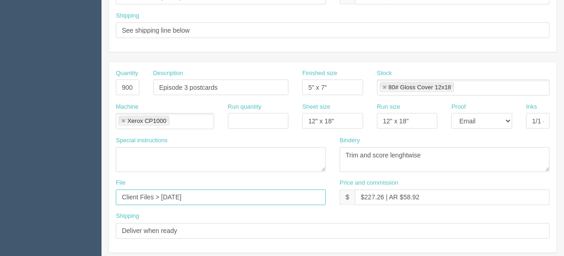
drag, startPoint x: 207, startPoint y: 196, endPoint x: 79, endPoint y: 197, distance: 127.7
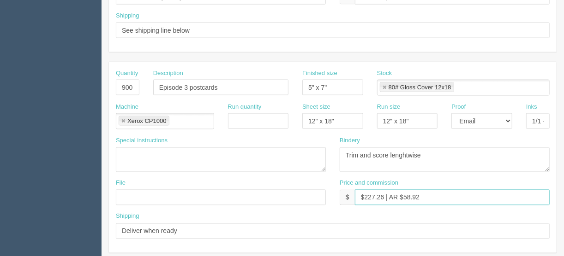
drag, startPoint x: 422, startPoint y: 194, endPoint x: 365, endPoint y: 195, distance: 57.7
click at [365, 194] on input "$227.26 | AR $58.92" at bounding box center [452, 198] width 195 height 16
type input "$25.00"
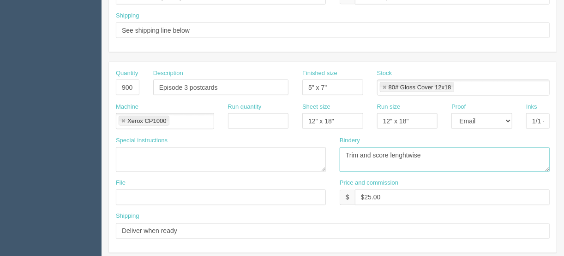
drag, startPoint x: 434, startPoint y: 150, endPoint x: 238, endPoint y: 168, distance: 196.4
click at [238, 168] on div "Special instructions Bindery Trim and score lenghtwise" at bounding box center [332, 158] width 447 height 43
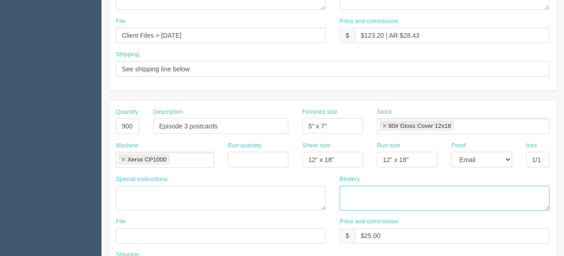
scroll to position [502, 0]
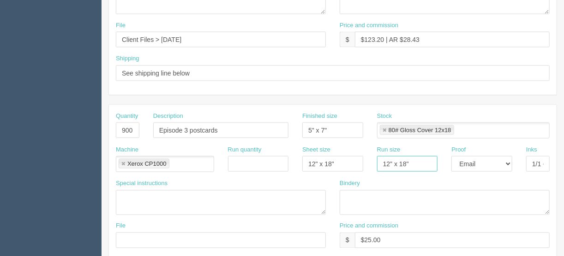
click at [315, 158] on div "Machine Xerox CP1000 Xerox CP1000 Run quantity Sheet size 12" x 18" Run size 12…" at bounding box center [332, 163] width 447 height 34
click at [511, 158] on select "-- Email Hard Copy" at bounding box center [481, 164] width 61 height 16
select select
click at [451, 156] on select "-- Email Hard Copy" at bounding box center [481, 164] width 61 height 16
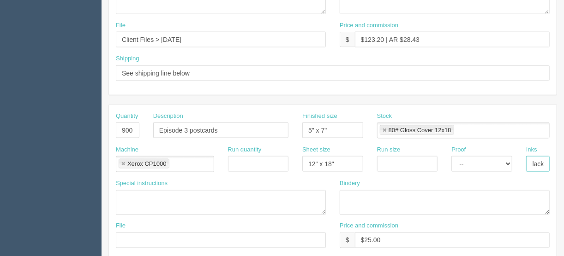
drag, startPoint x: 532, startPoint y: 161, endPoint x: 571, endPoint y: 156, distance: 39.9
drag, startPoint x: 343, startPoint y: 160, endPoint x: 252, endPoint y: 160, distance: 90.9
click at [252, 160] on div "Machine Xerox CP1000 Xerox CP1000 Run quantity Sheet size 12" x 18" Run size Pr…" at bounding box center [332, 163] width 447 height 34
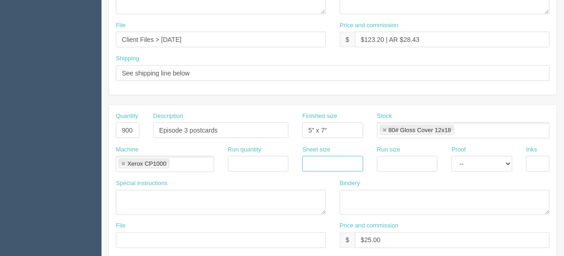
click at [124, 161] on link at bounding box center [123, 164] width 6 height 6
drag, startPoint x: 129, startPoint y: 123, endPoint x: 91, endPoint y: 124, distance: 38.3
type input "1"
drag, startPoint x: 228, startPoint y: 121, endPoint x: 132, endPoint y: 124, distance: 95.5
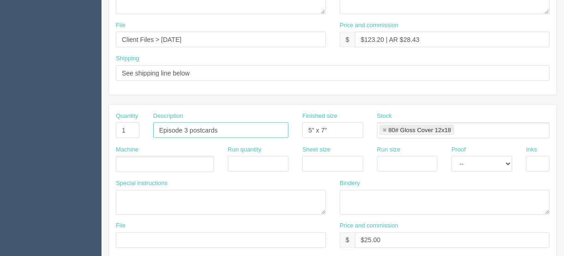
click at [140, 123] on div "Quantity 1 Description Episode 3 postcards Finished size 5" x 7" Stock 80# Glos…" at bounding box center [332, 129] width 447 height 34
type input "Delivery"
drag, startPoint x: 328, startPoint y: 127, endPoint x: 254, endPoint y: 127, distance: 73.8
click at [254, 127] on div "Quantity 1 Description Delivery Finished size 5" x 7" Stock 80# Gloss Cover 12x…" at bounding box center [332, 129] width 447 height 34
click at [384, 128] on link at bounding box center [384, 131] width 6 height 6
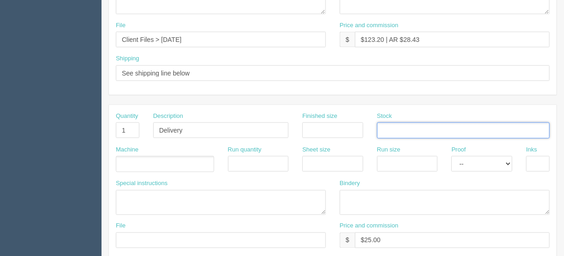
click at [136, 158] on ul at bounding box center [165, 164] width 98 height 16
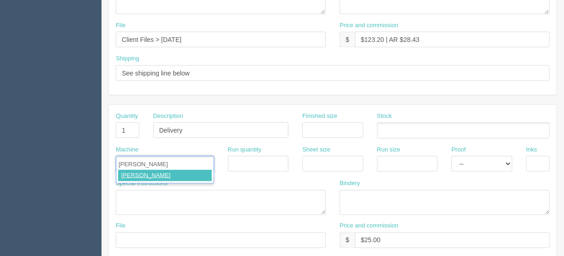
type input "Courier"
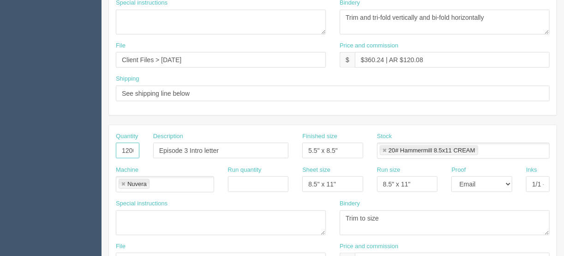
scroll to position [0, 2]
drag, startPoint x: 121, startPoint y: 150, endPoint x: 161, endPoint y: 151, distance: 39.7
click at [161, 151] on div "Quantity 1200 Description Episode 3 Intro letter Finished size 5.5" x 8.5" Stoc…" at bounding box center [332, 149] width 447 height 34
type input "450"
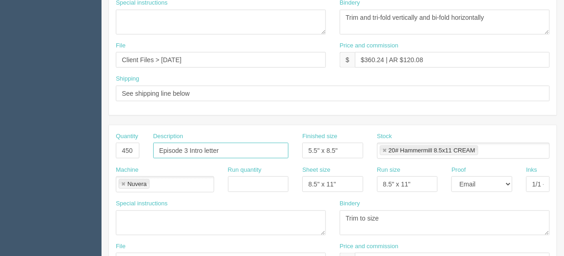
drag, startPoint x: 228, startPoint y: 146, endPoint x: 185, endPoint y: 148, distance: 43.0
click at [185, 148] on input "Episode 3 Intro letter" at bounding box center [220, 151] width 135 height 16
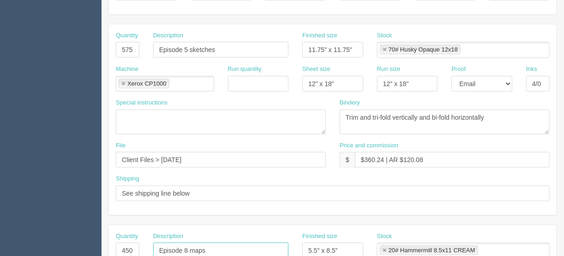
scroll to position [133, 0]
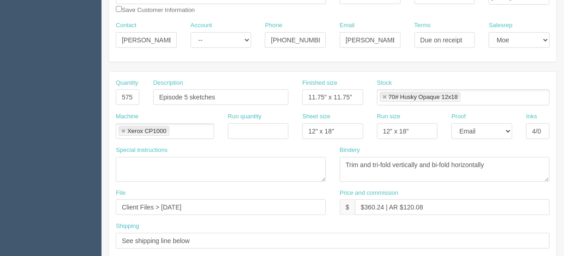
type input "Episode 8 maps"
drag, startPoint x: 359, startPoint y: 95, endPoint x: 259, endPoint y: 101, distance: 100.7
click at [259, 101] on div "Quantity 575 Description Episode 5 sketches Finished size 11.75" x 11.75" Stock…" at bounding box center [332, 96] width 447 height 34
type input "12.5" x 9.5""
drag, startPoint x: 383, startPoint y: 204, endPoint x: 364, endPoint y: 205, distance: 18.9
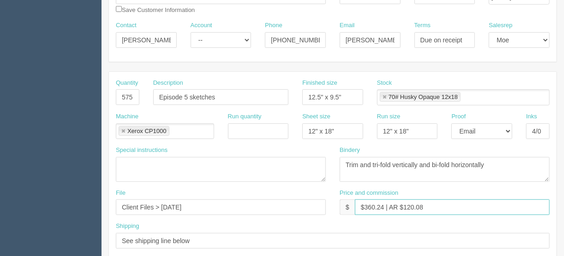
click at [364, 205] on input "$360.24 | AR $120.08" at bounding box center [452, 208] width 195 height 16
type input "$293.94 | AR $120.08"
drag, startPoint x: 493, startPoint y: 163, endPoint x: 373, endPoint y: 162, distance: 120.8
click at [373, 162] on textarea "Trim and fold" at bounding box center [444, 169] width 210 height 25
click at [384, 162] on textarea "Trim and fold" at bounding box center [444, 169] width 210 height 25
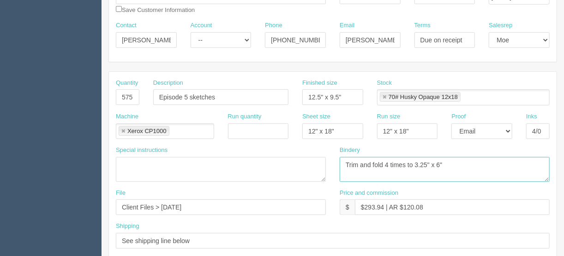
type textarea "Trim and fold 4 times to 3.25" x 6""
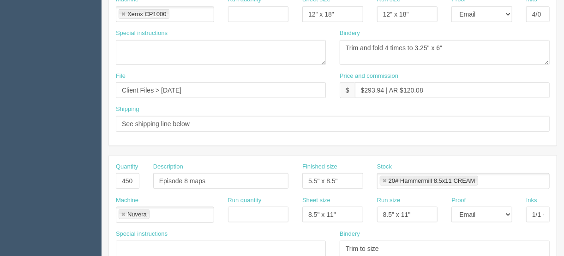
scroll to position [207, 0]
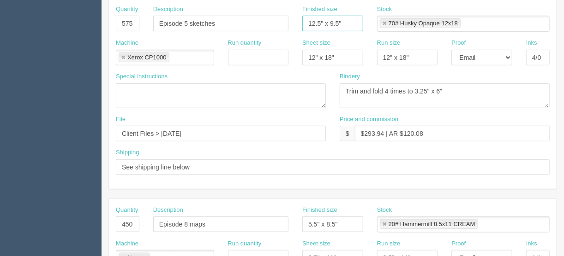
drag, startPoint x: 346, startPoint y: 20, endPoint x: 261, endPoint y: 20, distance: 84.4
click at [265, 21] on div "Quantity 575 Description Episode 5 sketches Finished size 12.5" x 9.5" Stock 70…" at bounding box center [332, 22] width 447 height 34
drag, startPoint x: 344, startPoint y: 218, endPoint x: 277, endPoint y: 217, distance: 66.9
click at [279, 218] on div "Quantity 450 Description Episode 8 maps Finished size 5.5" x 8.5" Stock 20# Ham…" at bounding box center [332, 223] width 447 height 34
paste input "12.5" x 9"
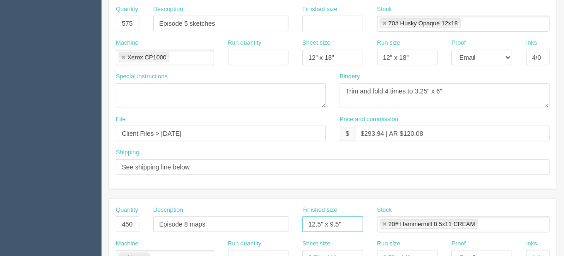
type input "12.5" x 9.5""
click at [311, 16] on input "text" at bounding box center [332, 24] width 61 height 16
type input "11.75" x 11.75""
drag, startPoint x: 384, startPoint y: 223, endPoint x: 379, endPoint y: 217, distance: 7.5
click at [384, 223] on link at bounding box center [384, 225] width 6 height 6
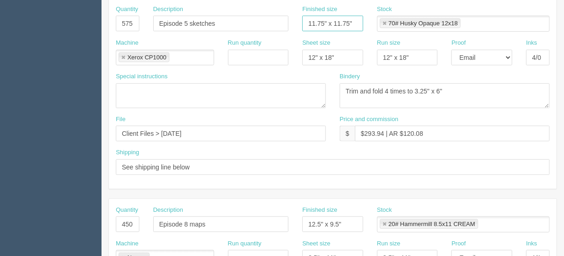
type input "11.75" x 11.75""
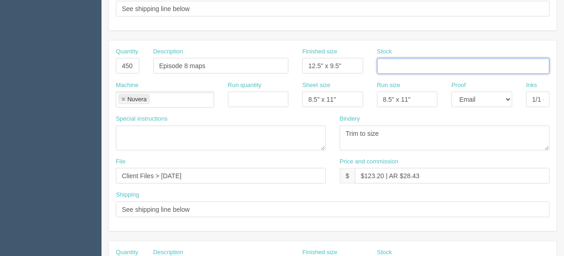
scroll to position [355, 0]
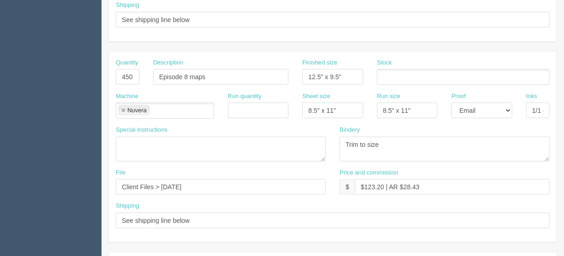
click at [120, 108] on link at bounding box center [123, 111] width 6 height 6
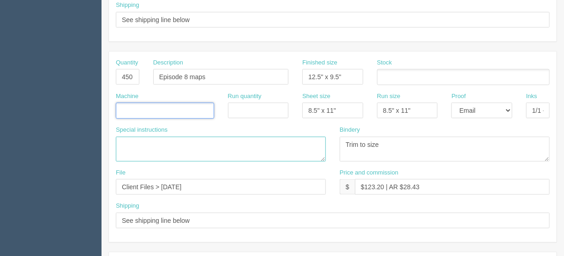
click at [132, 146] on textarea at bounding box center [221, 149] width 210 height 25
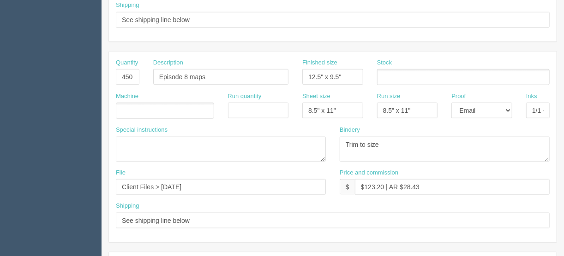
click at [129, 106] on ul at bounding box center [165, 111] width 98 height 16
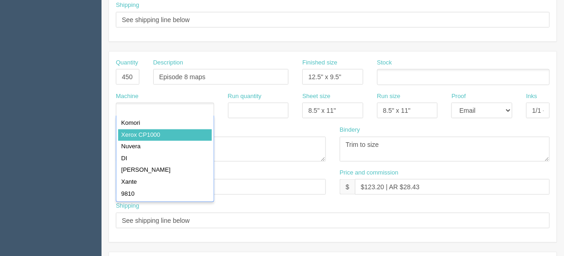
type input "Xerox CP1000"
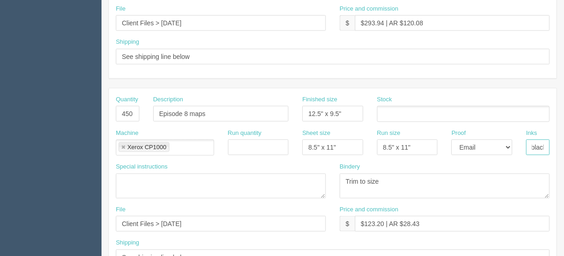
scroll to position [0, 18]
drag, startPoint x: 531, startPoint y: 146, endPoint x: 553, endPoint y: 144, distance: 22.3
click at [553, 144] on div "Inks 1/1 - black" at bounding box center [537, 146] width 37 height 34
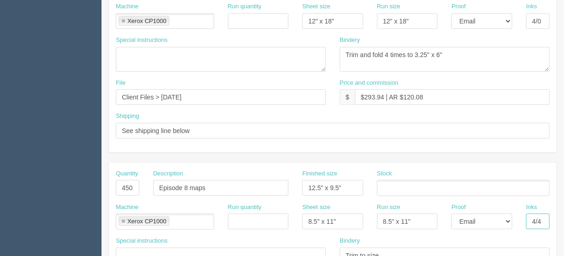
scroll to position [170, 0]
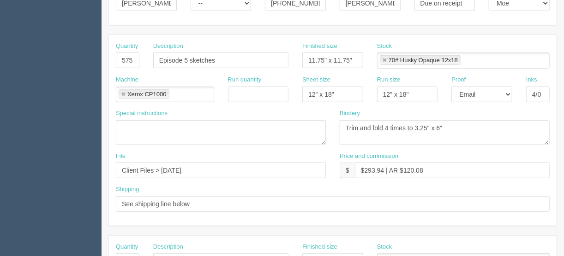
type input "4/4"
drag, startPoint x: 460, startPoint y: 125, endPoint x: 312, endPoint y: 124, distance: 148.0
click at [321, 124] on div "Special instructions Starter Bundle x 400, Episode 1 x 2000, Episode 2 x 750, E…" at bounding box center [332, 130] width 447 height 43
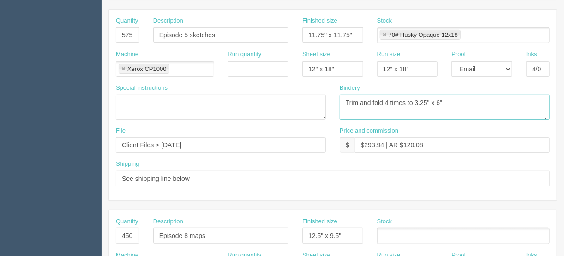
scroll to position [318, 0]
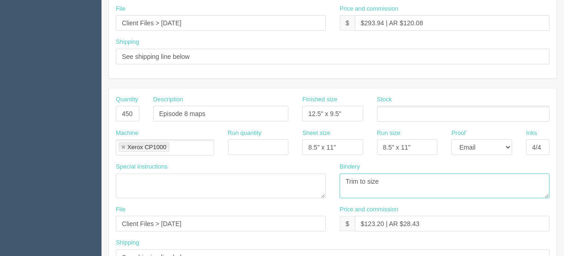
drag, startPoint x: 398, startPoint y: 181, endPoint x: 288, endPoint y: 179, distance: 109.3
click at [291, 181] on div "Special instructions Bindery Trim to size" at bounding box center [332, 184] width 447 height 43
paste textarea "and fold 4 times to 3.25" x 6""
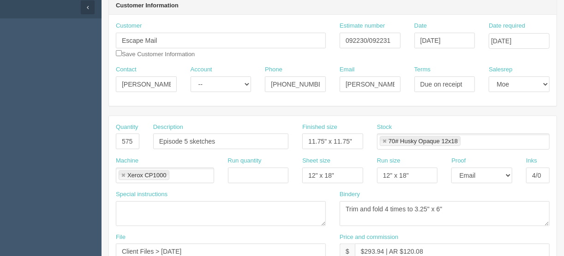
scroll to position [133, 0]
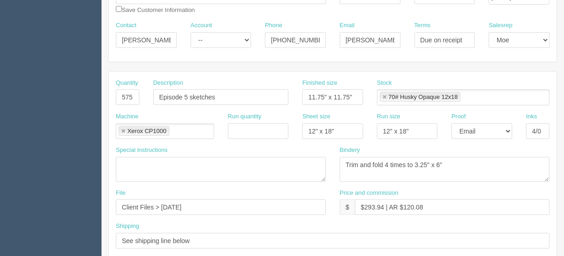
type textarea "Trim and fold 4 times to 3.25" x 6""
click at [387, 163] on textarea "Trim and fold" at bounding box center [444, 169] width 210 height 25
drag, startPoint x: 448, startPoint y: 163, endPoint x: 372, endPoint y: 160, distance: 76.2
click at [372, 160] on textarea "Trim and fold" at bounding box center [444, 169] width 210 height 25
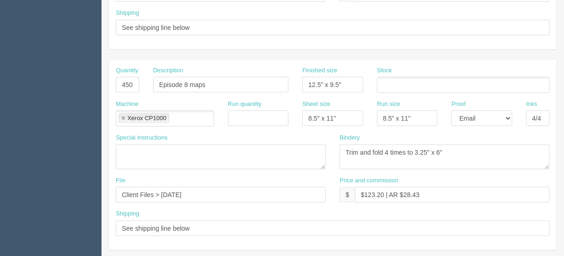
scroll to position [355, 0]
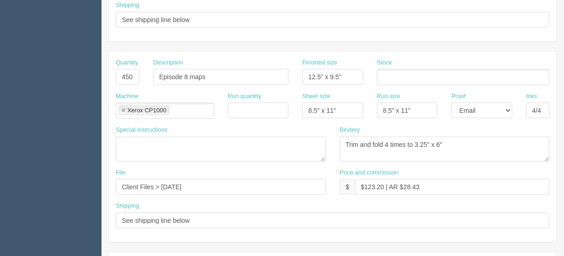
type textarea "Trim and tri-fold vertically and bi-fold horizontally"
click at [392, 72] on ul at bounding box center [463, 77] width 172 height 16
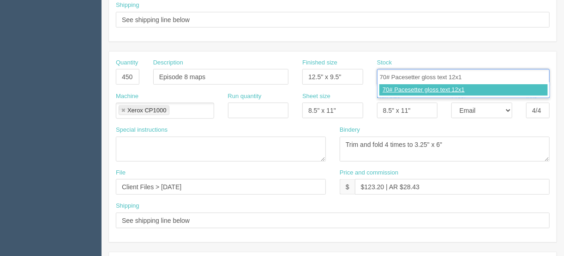
type input "70# Pacesetter gloss text 12x18"
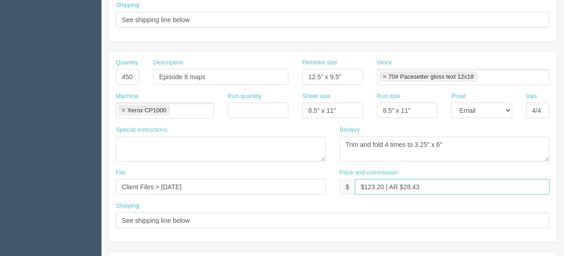
drag, startPoint x: 382, startPoint y: 183, endPoint x: 365, endPoint y: 183, distance: 17.5
click at [365, 183] on input "$123.20 | AR $28.43" at bounding box center [452, 187] width 195 height 16
drag, startPoint x: 425, startPoint y: 184, endPoint x: 402, endPoint y: 185, distance: 23.5
click at [402, 185] on input "$293.94 | AR $28.43" at bounding box center [452, 187] width 195 height 16
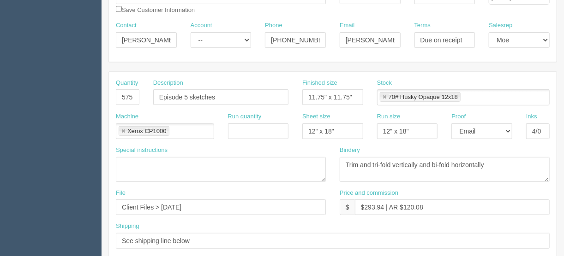
scroll to position [133, 0]
type input "$293.94 | AR $71.26"
drag, startPoint x: 383, startPoint y: 205, endPoint x: 365, endPoint y: 206, distance: 18.0
click at [365, 206] on input "$293.94 | AR $120.08" at bounding box center [452, 208] width 195 height 16
type input "$360.24 | AR $120.08"
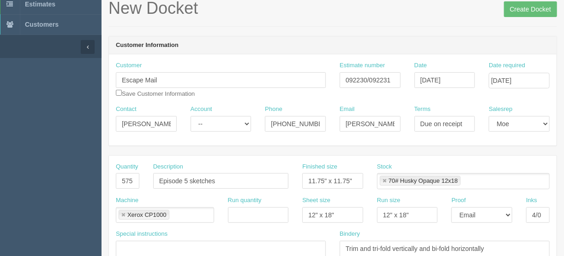
scroll to position [23, 0]
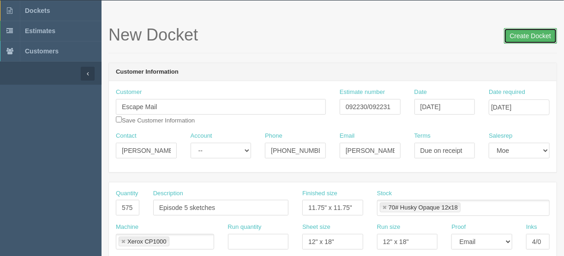
drag, startPoint x: 525, startPoint y: 36, endPoint x: 530, endPoint y: 33, distance: 5.2
click at [525, 36] on input "Create Docket" at bounding box center [530, 36] width 53 height 16
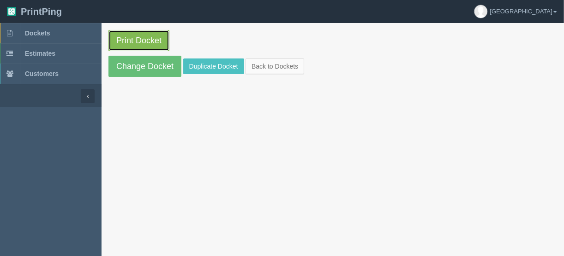
click at [137, 37] on link "Print Docket" at bounding box center [138, 40] width 61 height 21
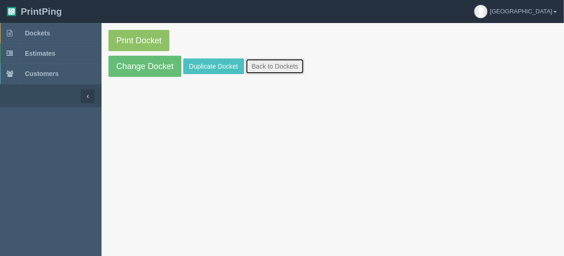
click at [261, 64] on link "Back to Dockets" at bounding box center [274, 67] width 59 height 16
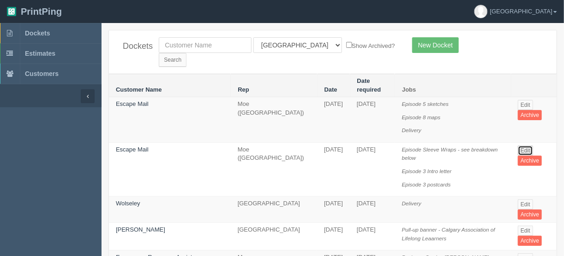
click at [520, 146] on link "Edit" at bounding box center [524, 151] width 15 height 10
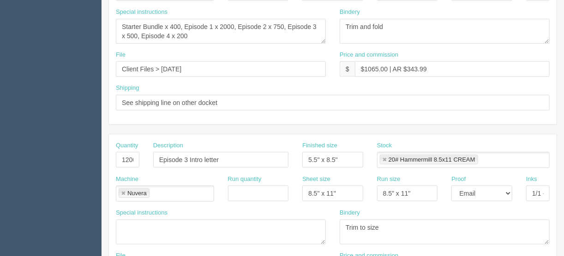
scroll to position [369, 0]
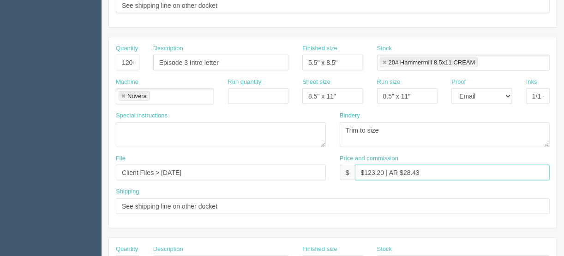
drag, startPoint x: 383, startPoint y: 170, endPoint x: 376, endPoint y: 175, distance: 8.9
click at [365, 169] on input "$123.20 | AR $28.43" at bounding box center [452, 173] width 195 height 16
drag, startPoint x: 416, startPoint y: 168, endPoint x: 399, endPoint y: 170, distance: 16.3
click at [399, 170] on input "$96.68 | AR $28.43" at bounding box center [452, 173] width 195 height 16
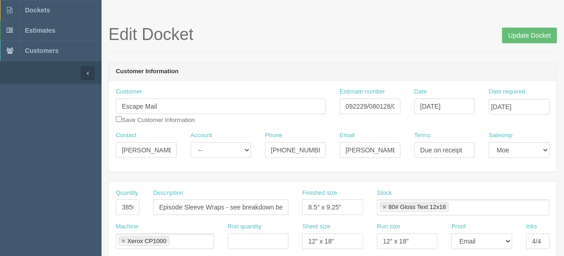
scroll to position [0, 0]
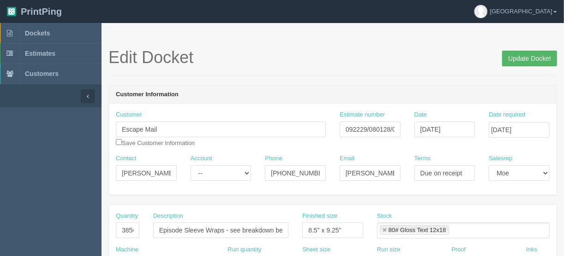
type input "$96.68 | AR $1.91"
click at [536, 56] on input "Update Docket" at bounding box center [529, 59] width 55 height 16
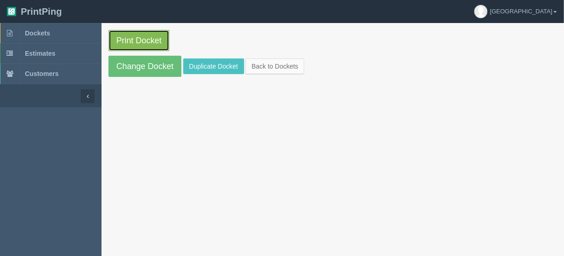
drag, startPoint x: 0, startPoint y: 0, endPoint x: 140, endPoint y: 42, distance: 146.2
click at [140, 42] on link "Print Docket" at bounding box center [138, 40] width 61 height 21
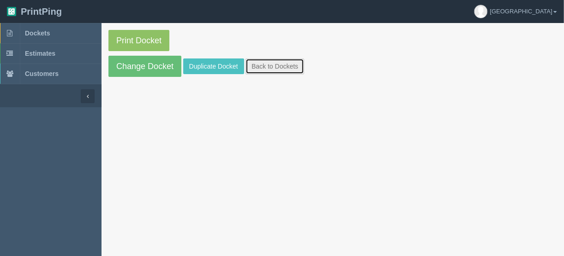
click at [273, 68] on link "Back to Dockets" at bounding box center [274, 67] width 59 height 16
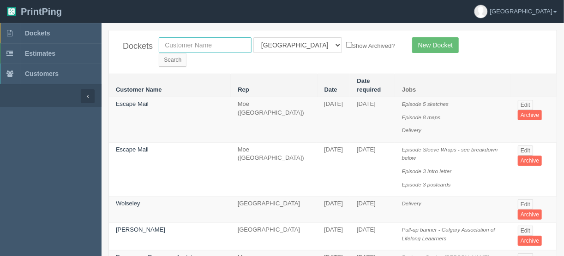
click at [202, 43] on input "text" at bounding box center [205, 45] width 93 height 16
type input "boudry"
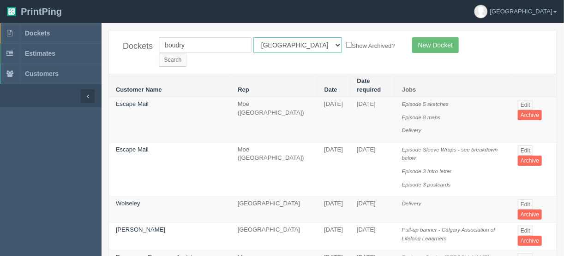
click at [294, 45] on select "All Users [PERSON_NAME] Test 1 [PERSON_NAME] [PERSON_NAME] [PERSON_NAME] France…" at bounding box center [297, 45] width 89 height 16
select select
click at [253, 37] on select "All Users [PERSON_NAME] Test 1 [PERSON_NAME] [PERSON_NAME] [PERSON_NAME] France…" at bounding box center [297, 45] width 89 height 16
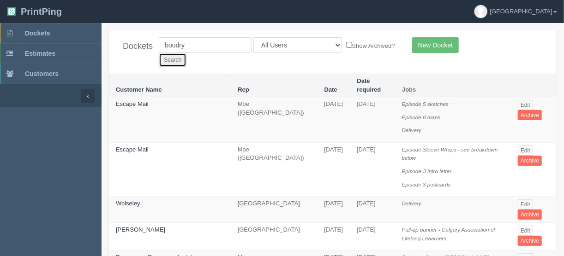
click at [186, 53] on input "Search" at bounding box center [173, 60] width 28 height 14
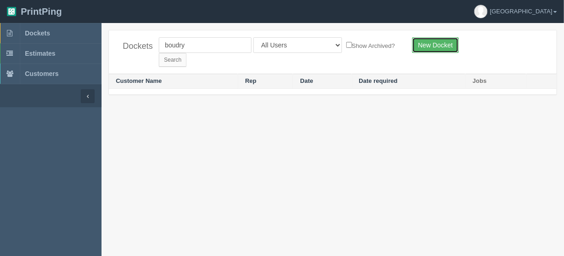
click at [436, 43] on link "New Docket" at bounding box center [435, 45] width 47 height 16
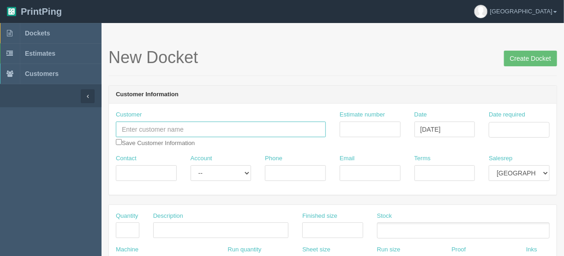
click at [146, 124] on input "text" at bounding box center [221, 130] width 210 height 16
paste input "[PERSON_NAME]"
drag, startPoint x: 178, startPoint y: 131, endPoint x: 173, endPoint y: 136, distance: 7.2
click at [178, 131] on input "[PERSON_NAME]" at bounding box center [221, 130] width 210 height 16
type input "[PERSON_NAME] Campaign"
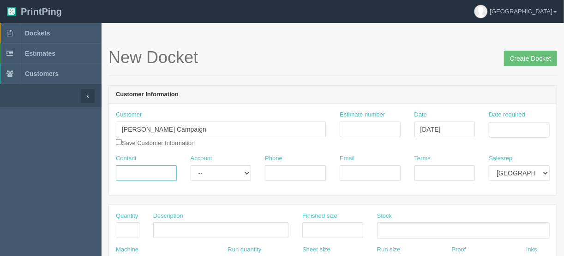
click at [138, 169] on input "Contact" at bounding box center [146, 174] width 61 height 16
paste input "[PERSON_NAME] <[EMAIL_ADDRESS][DOMAIN_NAME]>"
drag, startPoint x: 138, startPoint y: 175, endPoint x: 207, endPoint y: 175, distance: 68.3
click at [207, 175] on div "Contact [PERSON_NAME] <[EMAIL_ADDRESS][DOMAIN_NAME] Account -- Existing Client …" at bounding box center [332, 171] width 447 height 34
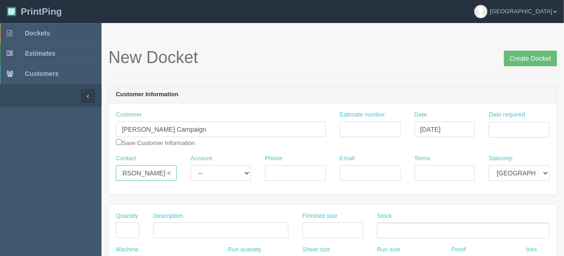
scroll to position [0, 0]
type input "[PERSON_NAME] <"
click at [360, 166] on input "Email" at bounding box center [369, 174] width 61 height 16
paste input "[EMAIL_ADDRESS][DOMAIN_NAME]"
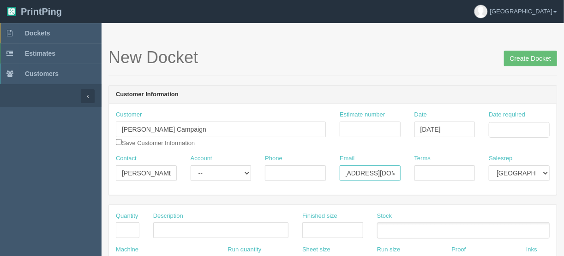
type input "[EMAIL_ADDRESS][DOMAIN_NAME]"
click at [166, 173] on input "[PERSON_NAME] <" at bounding box center [146, 174] width 61 height 16
type input "[PERSON_NAME]"
click at [279, 169] on input "Phone" at bounding box center [295, 174] width 61 height 16
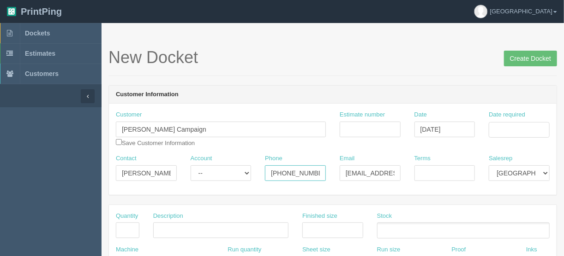
type input "[PHONE_NUMBER]"
click at [421, 174] on input "Terms" at bounding box center [444, 174] width 61 height 16
type input "COD"
click at [497, 127] on input "Date required" at bounding box center [518, 130] width 61 height 16
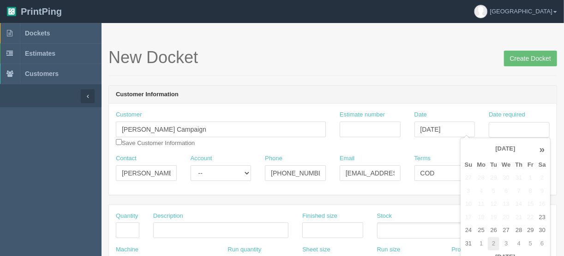
click at [493, 242] on td "2" at bounding box center [493, 244] width 12 height 13
type input "[DATE]"
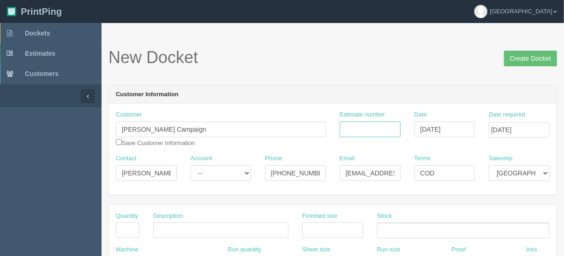
click at [358, 125] on input "Estimate number" at bounding box center [369, 130] width 61 height 16
type input "092199/092200"
click at [129, 227] on input "text" at bounding box center [128, 231] width 24 height 16
type input "100"
type input "Stickers"
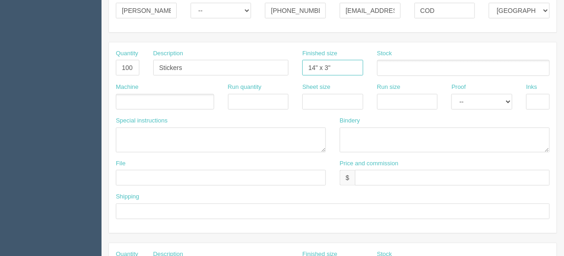
scroll to position [221, 0]
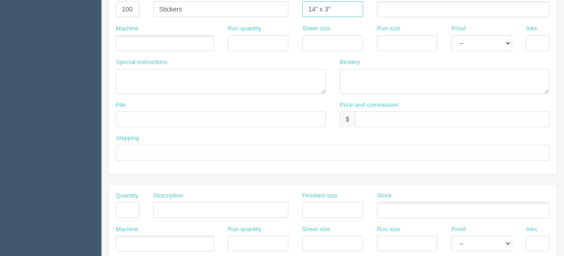
type input "14" x 3""
click at [189, 7] on input "Stickers" at bounding box center [220, 9] width 135 height 16
drag, startPoint x: 187, startPoint y: 7, endPoint x: 117, endPoint y: 9, distance: 70.6
click at [125, 9] on div "Quantity 100 Description Stickers - Ward 10 Finished size 14" x 3" Stock" at bounding box center [332, 8] width 447 height 34
type input "Stickers - Ward 10"
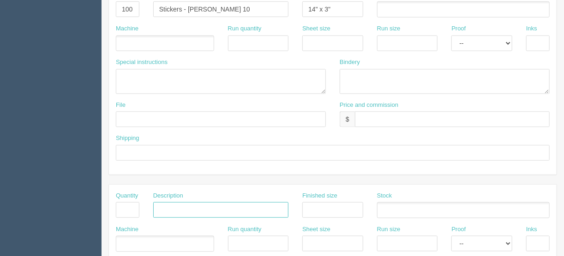
click at [160, 208] on input "text" at bounding box center [220, 210] width 135 height 16
paste input "Stickers -"
type input "Stickers - Re-Elect"
drag, startPoint x: 125, startPoint y: 209, endPoint x: 118, endPoint y: 217, distance: 10.2
click at [125, 209] on input "text" at bounding box center [128, 210] width 24 height 16
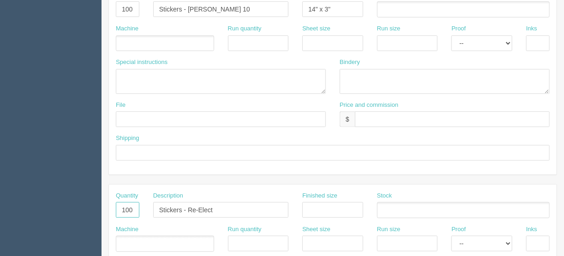
type input "100"
click at [126, 38] on ul at bounding box center [165, 44] width 98 height 16
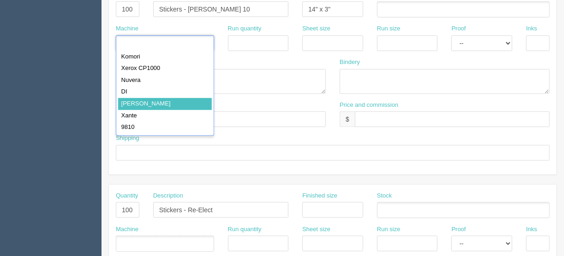
type input "Roland"
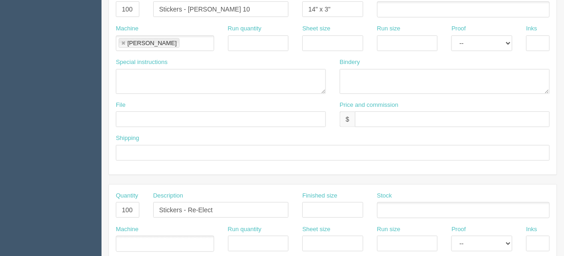
click at [146, 240] on ul at bounding box center [165, 244] width 98 height 16
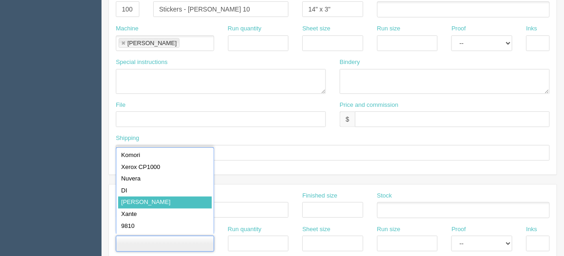
type input "Roland"
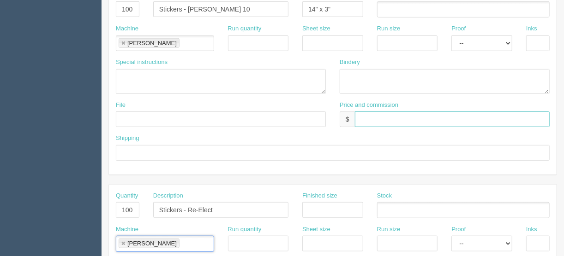
click at [362, 117] on input "text" at bounding box center [452, 120] width 195 height 16
type input "$125.00 | FL $6.25 | AR $31.69"
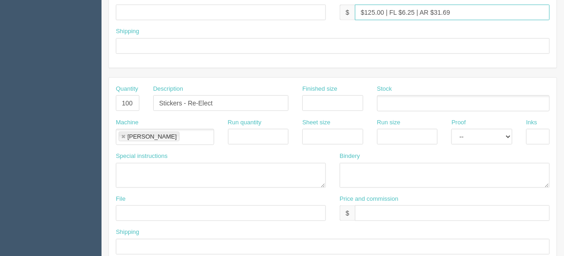
scroll to position [332, 0]
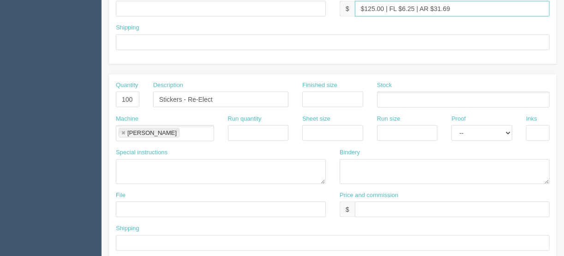
drag, startPoint x: 467, startPoint y: 6, endPoint x: 301, endPoint y: 7, distance: 166.0
click at [301, 7] on div "File Price and commission $ $125.00 | FL $6.25 | AR $31.69" at bounding box center [332, 7] width 447 height 34
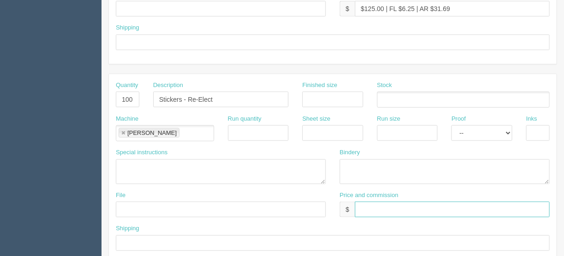
click at [372, 207] on input "text" at bounding box center [452, 210] width 195 height 16
paste input "$125.00 | FL $6.25 | AR $31.69"
click at [373, 207] on input "$125.00 | FL $6.25 | AR $31.69" at bounding box center [452, 210] width 195 height 16
drag, startPoint x: 415, startPoint y: 205, endPoint x: 401, endPoint y: 205, distance: 13.8
click at [401, 205] on input "$100.00 | FL $6.25 | AR $31.69" at bounding box center [452, 210] width 195 height 16
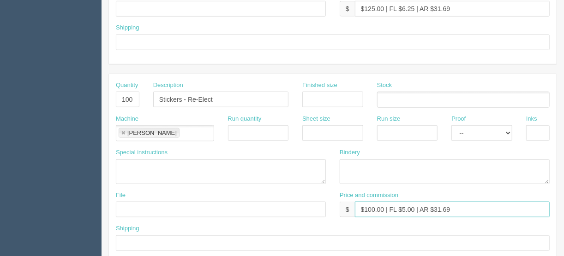
type input "$100.00 | FL $5.00 | AR $31.69"
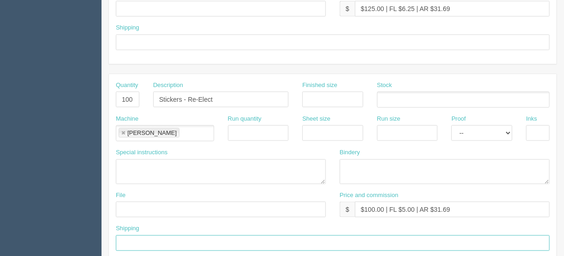
click at [123, 243] on input "text" at bounding box center [333, 244] width 434 height 16
type input "Same as above"
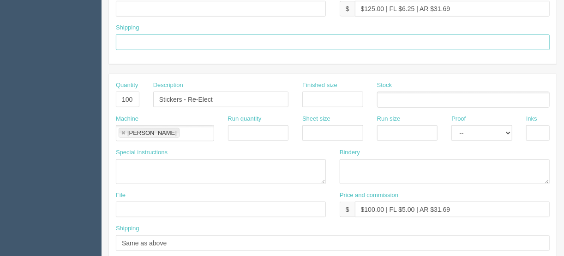
click at [143, 40] on input "text" at bounding box center [333, 43] width 434 height 16
type input "Call/email when ready"
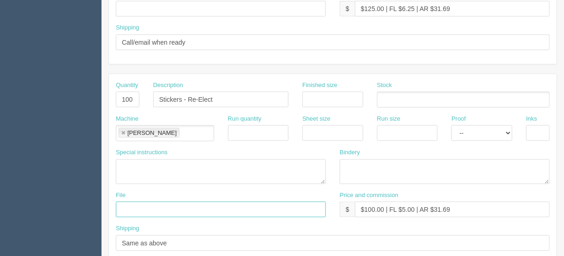
click at [128, 208] on input "text" at bounding box center [221, 210] width 210 height 16
type input "files@allrush.ca"
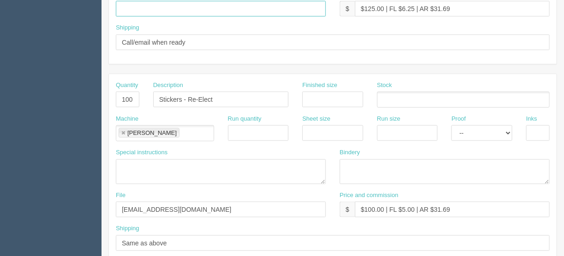
click at [137, 7] on input "text" at bounding box center [221, 9] width 210 height 16
type input "files@allrush.ca"
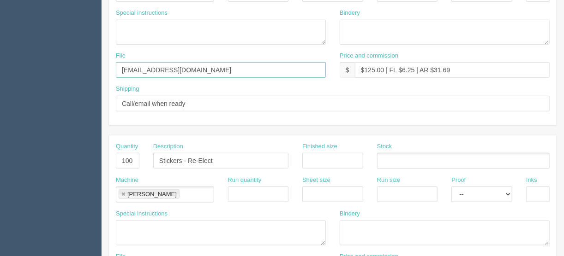
scroll to position [258, 0]
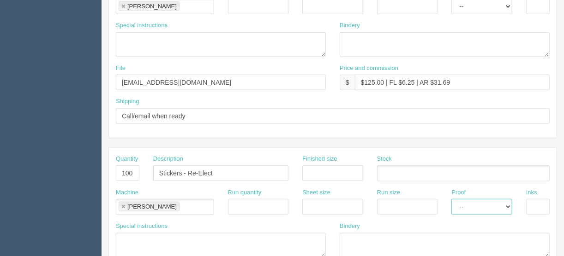
click at [506, 205] on select "-- Email Hard Copy" at bounding box center [481, 207] width 61 height 16
select select "Hard Copy"
click at [451, 199] on select "-- Email Hard Copy" at bounding box center [481, 207] width 61 height 16
click at [533, 205] on input "text" at bounding box center [538, 207] width 24 height 16
type input "4/0"
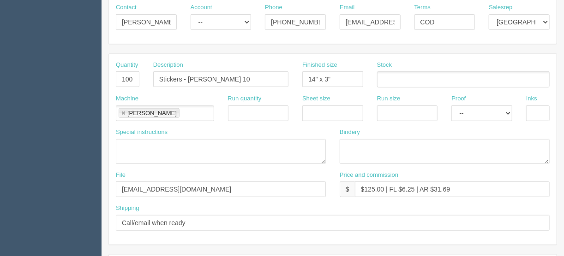
scroll to position [148, 0]
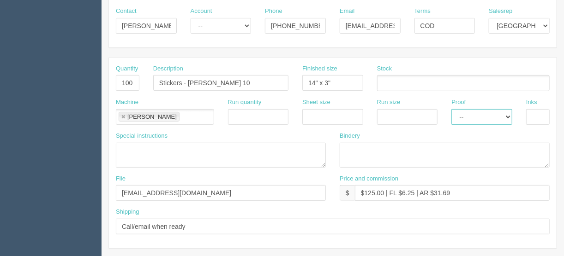
click at [511, 113] on select "-- Email Hard Copy" at bounding box center [481, 117] width 61 height 16
select select "Hard Copy"
click at [451, 109] on select "-- Email Hard Copy" at bounding box center [481, 117] width 61 height 16
click at [536, 116] on input "text" at bounding box center [538, 117] width 24 height 16
type input "4/0"
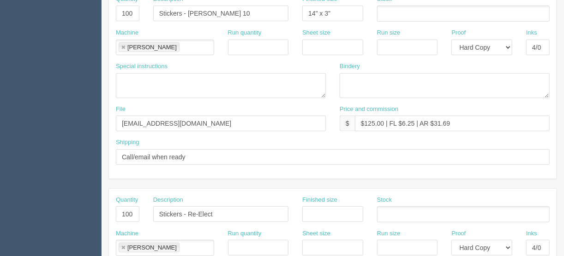
scroll to position [281, 0]
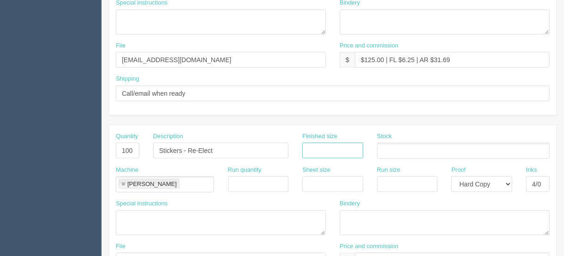
click at [311, 148] on input "text" at bounding box center [332, 151] width 61 height 16
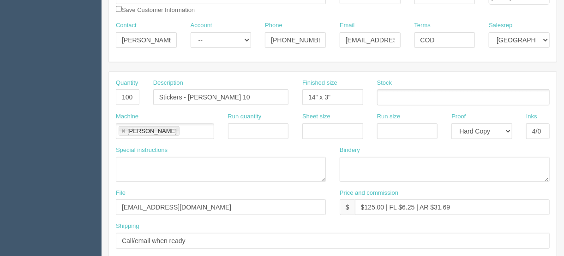
scroll to position [133, 0]
type input "10" x 2""
click at [385, 95] on input "text" at bounding box center [381, 97] width 9 height 13
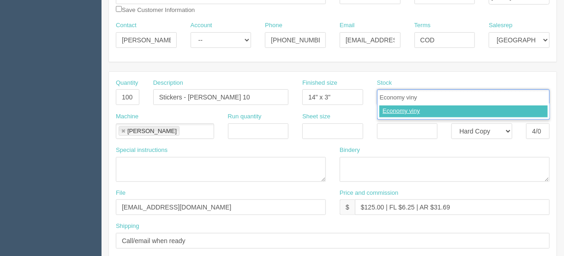
type input "Economy vinyl"
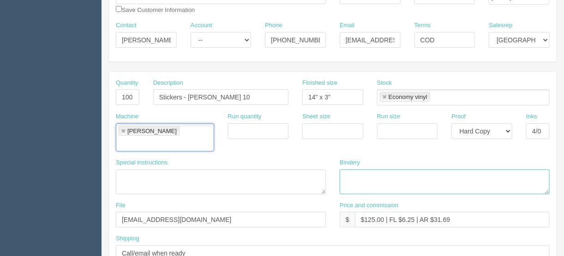
click at [346, 170] on textarea at bounding box center [444, 182] width 210 height 25
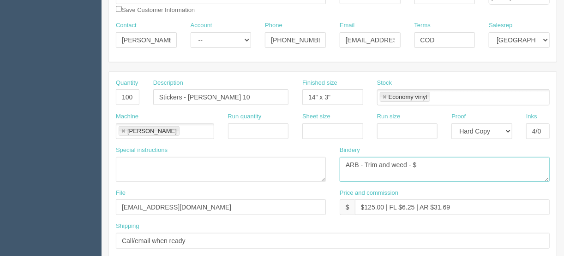
drag, startPoint x: 421, startPoint y: 161, endPoint x: 430, endPoint y: 166, distance: 10.5
click at [423, 163] on textarea "ARB - Trim and weed - $" at bounding box center [444, 169] width 210 height 25
drag, startPoint x: 483, startPoint y: 165, endPoint x: 297, endPoint y: 172, distance: 185.5
click at [297, 170] on div "Special instructions Bindery ARB - Trim and weed - $30.00 (quote 12594)" at bounding box center [332, 167] width 447 height 43
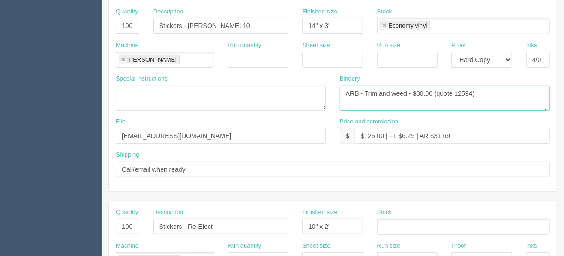
scroll to position [281, 0]
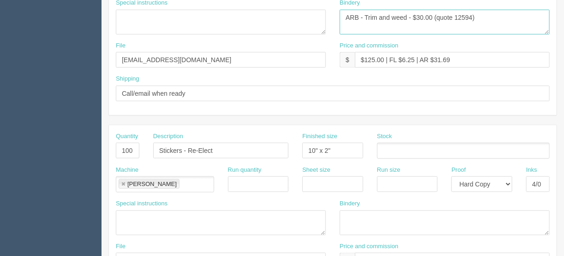
type textarea "ARB - Trim and weed - $30.00 (quote 12594)"
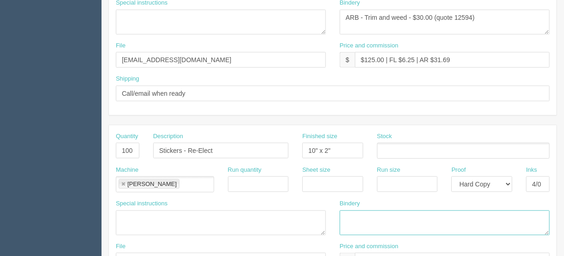
click at [355, 211] on textarea at bounding box center [444, 223] width 210 height 25
paste textarea "ARB - Trim and weed - $30.00 (quote 12594)"
type textarea "ARB - Trim and weed - $30.00 (quote 12594)"
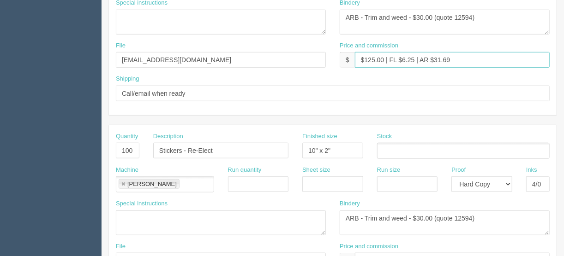
drag, startPoint x: 450, startPoint y: 58, endPoint x: 434, endPoint y: 57, distance: 15.2
click at [434, 57] on input "$125.00 | FL $6.25 | AR $31.69" at bounding box center [452, 60] width 195 height 16
type input "$125.00 | FL $6.25 | AR $43.33"
click at [407, 146] on ul at bounding box center [463, 151] width 172 height 16
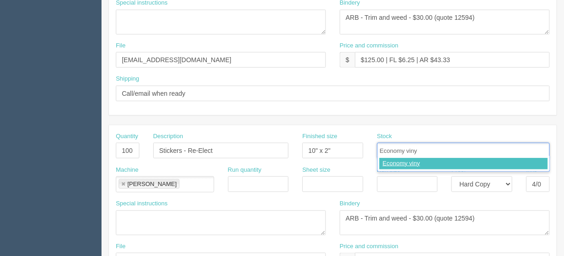
type input "Economy vinyl"
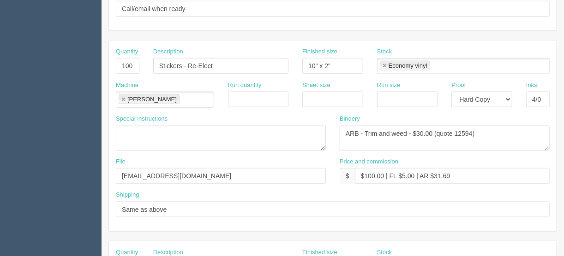
scroll to position [392, 0]
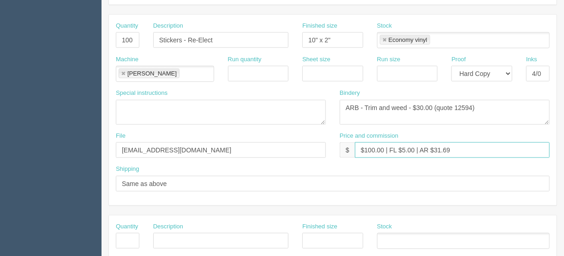
drag, startPoint x: 452, startPoint y: 150, endPoint x: 438, endPoint y: 148, distance: 14.4
click at [438, 148] on input "$100.00 | FL $5.00 | AR $31.69" at bounding box center [452, 151] width 195 height 16
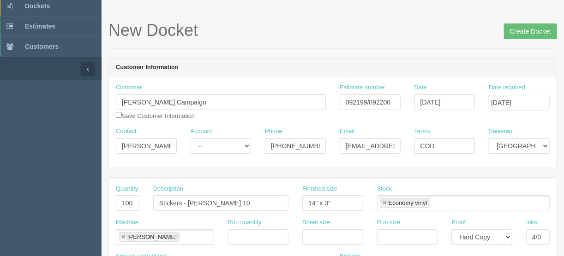
scroll to position [23, 0]
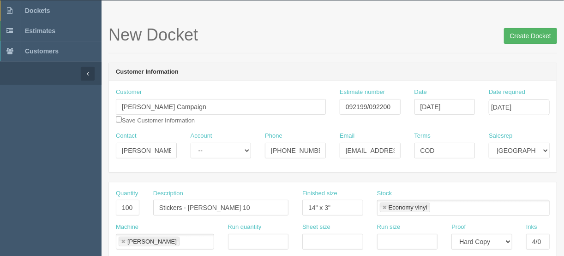
type input "$100.00 | FL $5.00 | AR $34.86"
click at [536, 35] on input "Create Docket" at bounding box center [530, 36] width 53 height 16
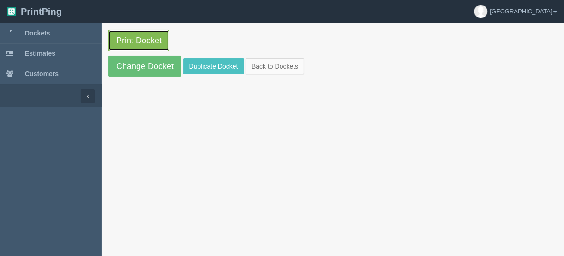
click at [142, 37] on link "Print Docket" at bounding box center [138, 40] width 61 height 21
